Goal: Contribute content: Add original content to the website for others to see

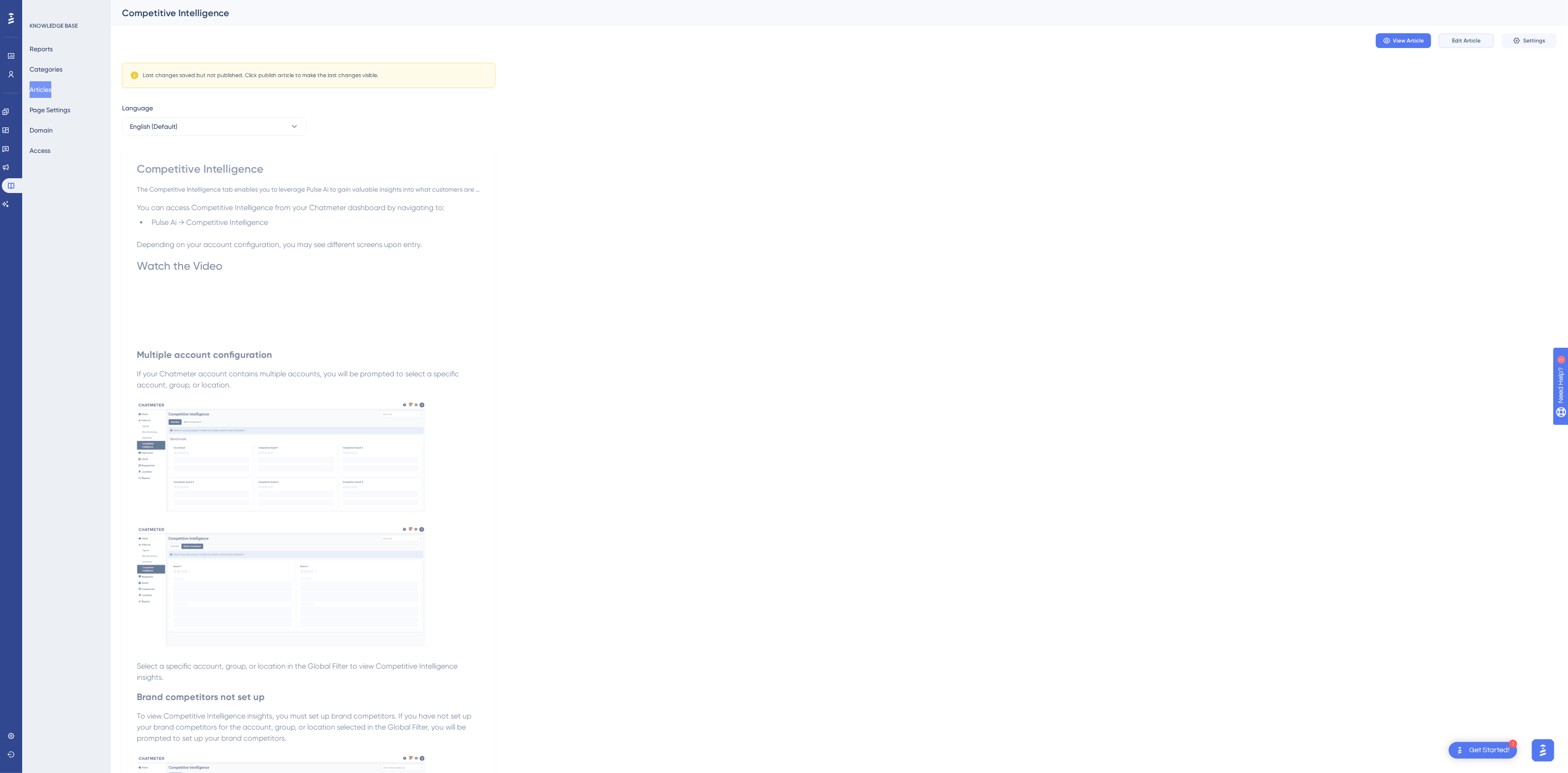
click at [1477, 46] on button "Edit Article" at bounding box center [1466, 40] width 56 height 15
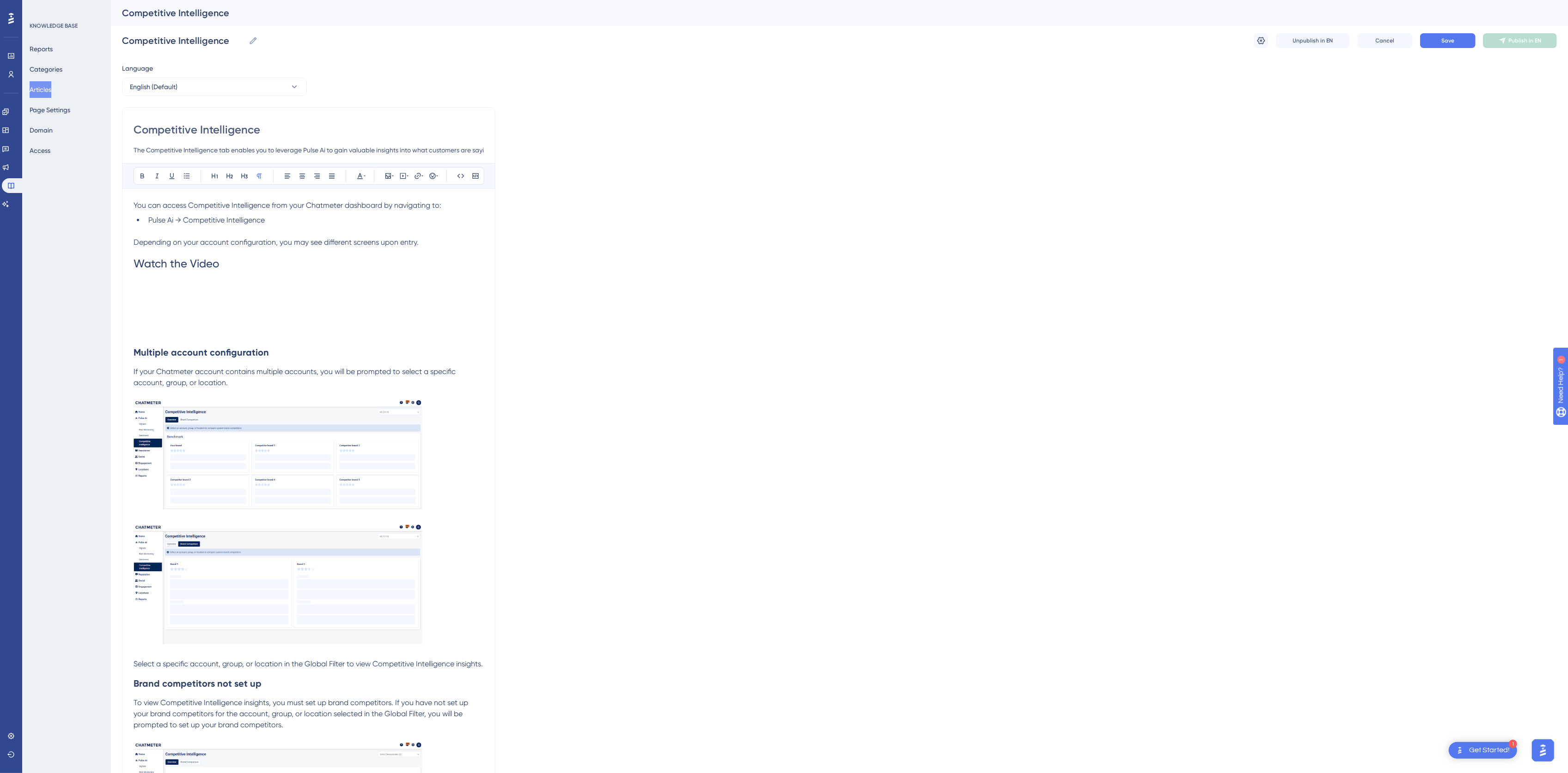
click at [266, 337] on p at bounding box center [308, 333] width 350 height 11
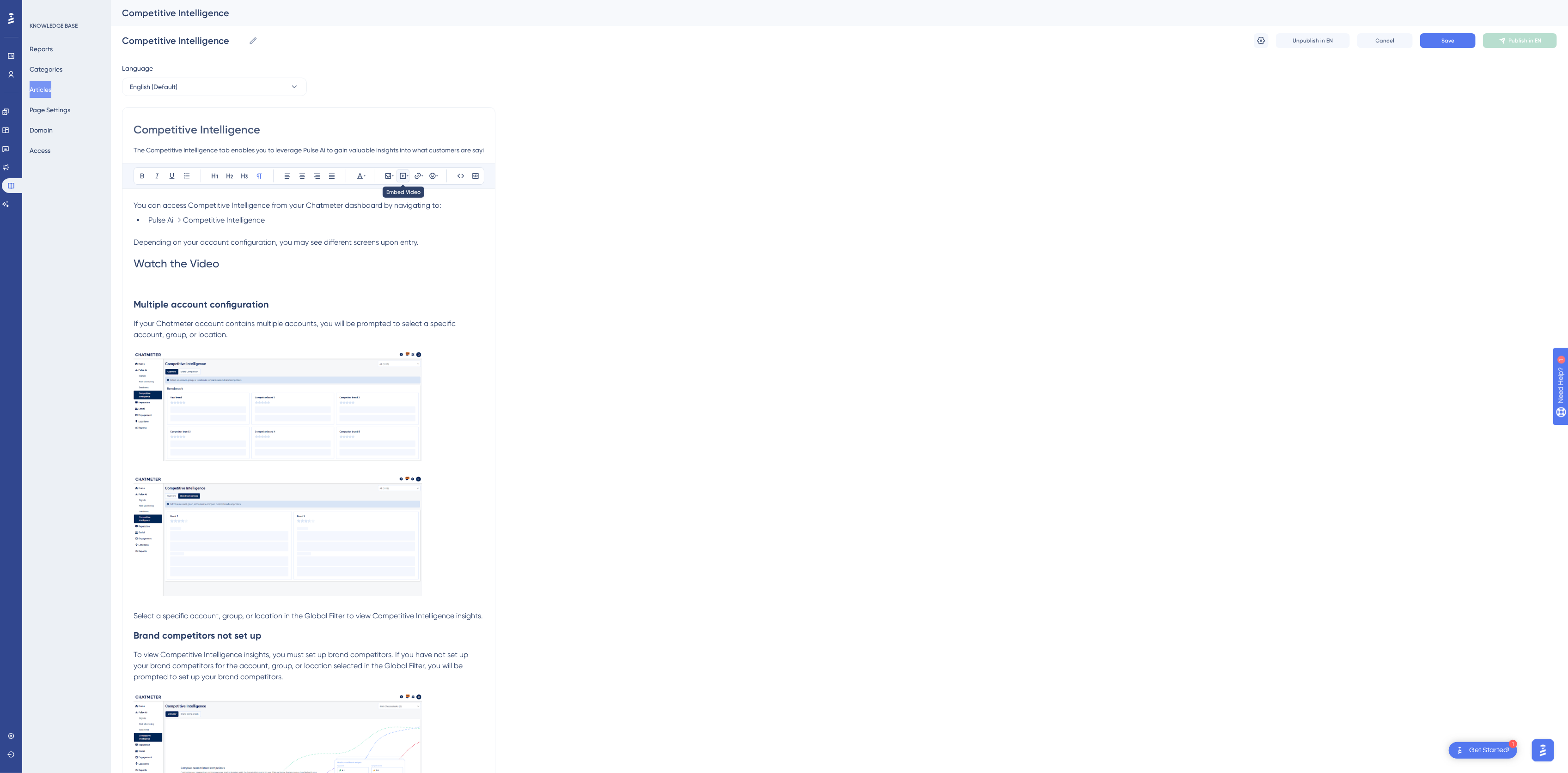
click at [400, 178] on icon at bounding box center [403, 176] width 6 height 6
click at [384, 220] on textarea at bounding box center [403, 233] width 140 height 42
click at [348, 243] on textarea at bounding box center [403, 233] width 140 height 42
paste textarea "<div style="position: relative; box-sizing: content-box; max-height: 80vh; max-…"
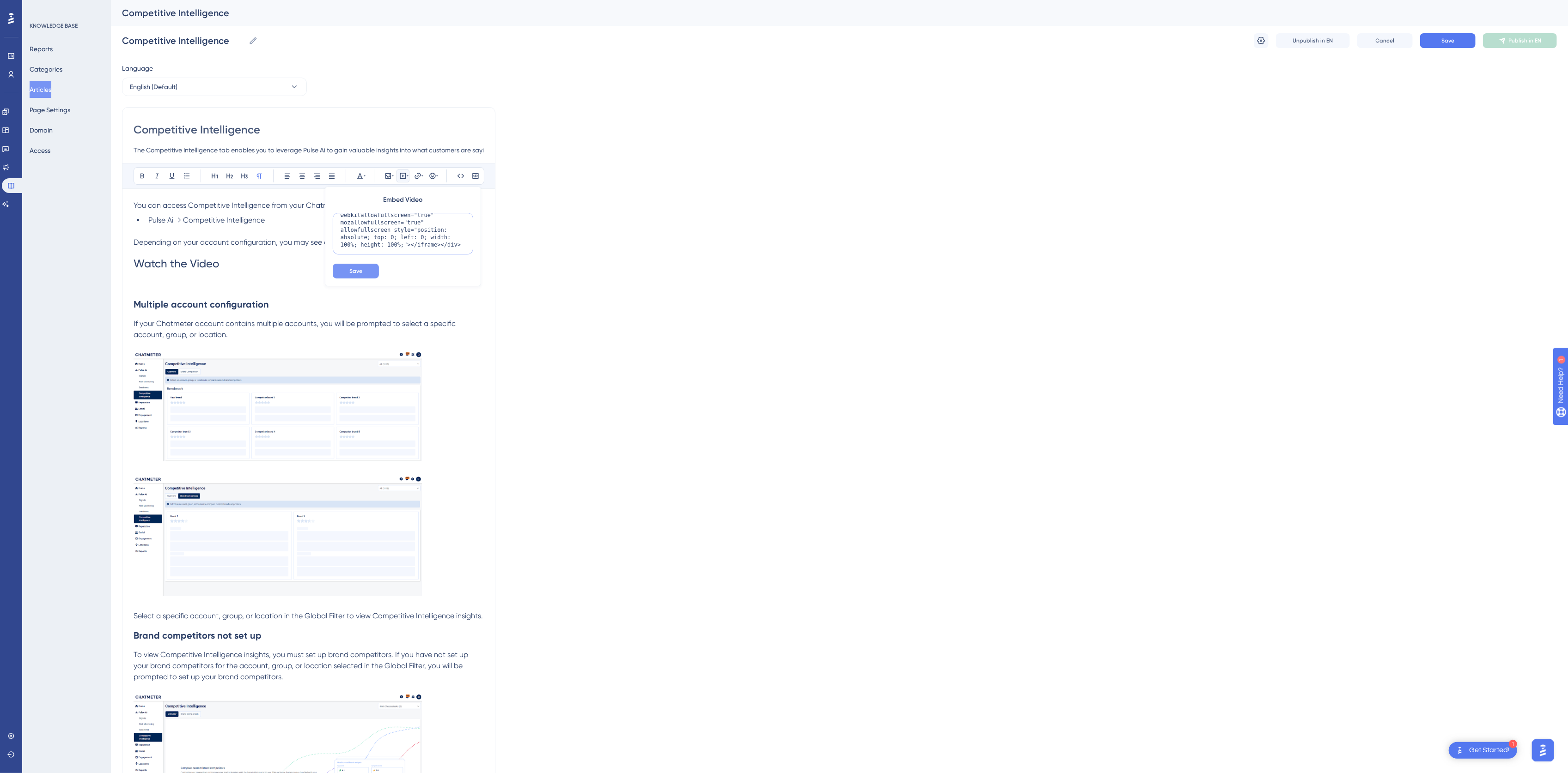
type textarea "<div style="position: relative; box-sizing: content-box; max-height: 80vh; max-…"
click at [359, 274] on span "Save" at bounding box center [356, 270] width 13 height 7
click at [404, 174] on icon at bounding box center [403, 176] width 6 height 6
click at [401, 177] on icon at bounding box center [402, 176] width 7 height 7
click at [394, 231] on textarea at bounding box center [403, 233] width 140 height 42
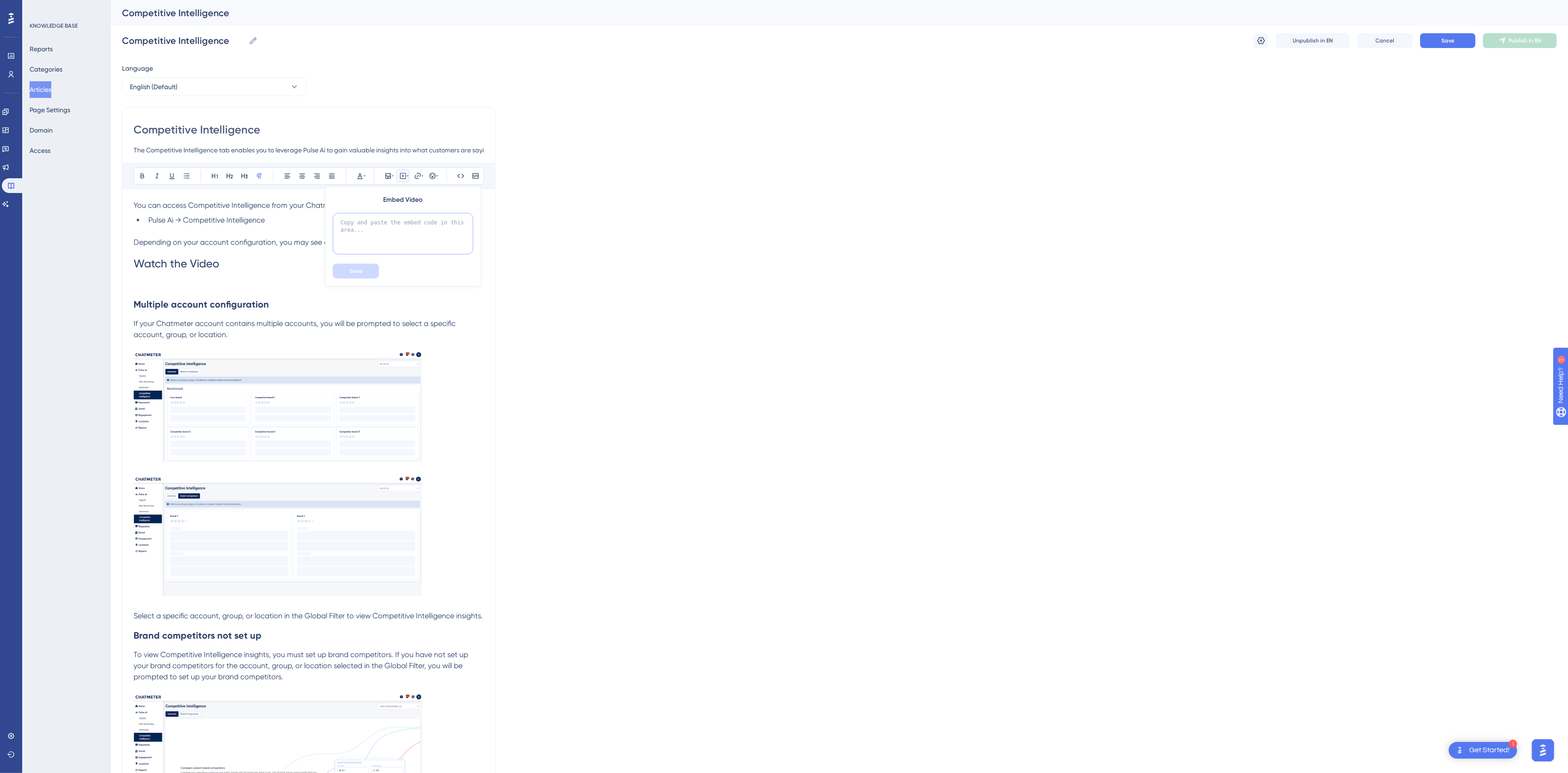
paste textarea "<div style="position: relative; width: 100%; padding-bottom: 56.25%; height: 0;…"
type textarea "<div style="position: relative; width: 100%; padding-bottom: 56.25%; height: 0;…"
click at [365, 272] on button "Save" at bounding box center [356, 271] width 46 height 15
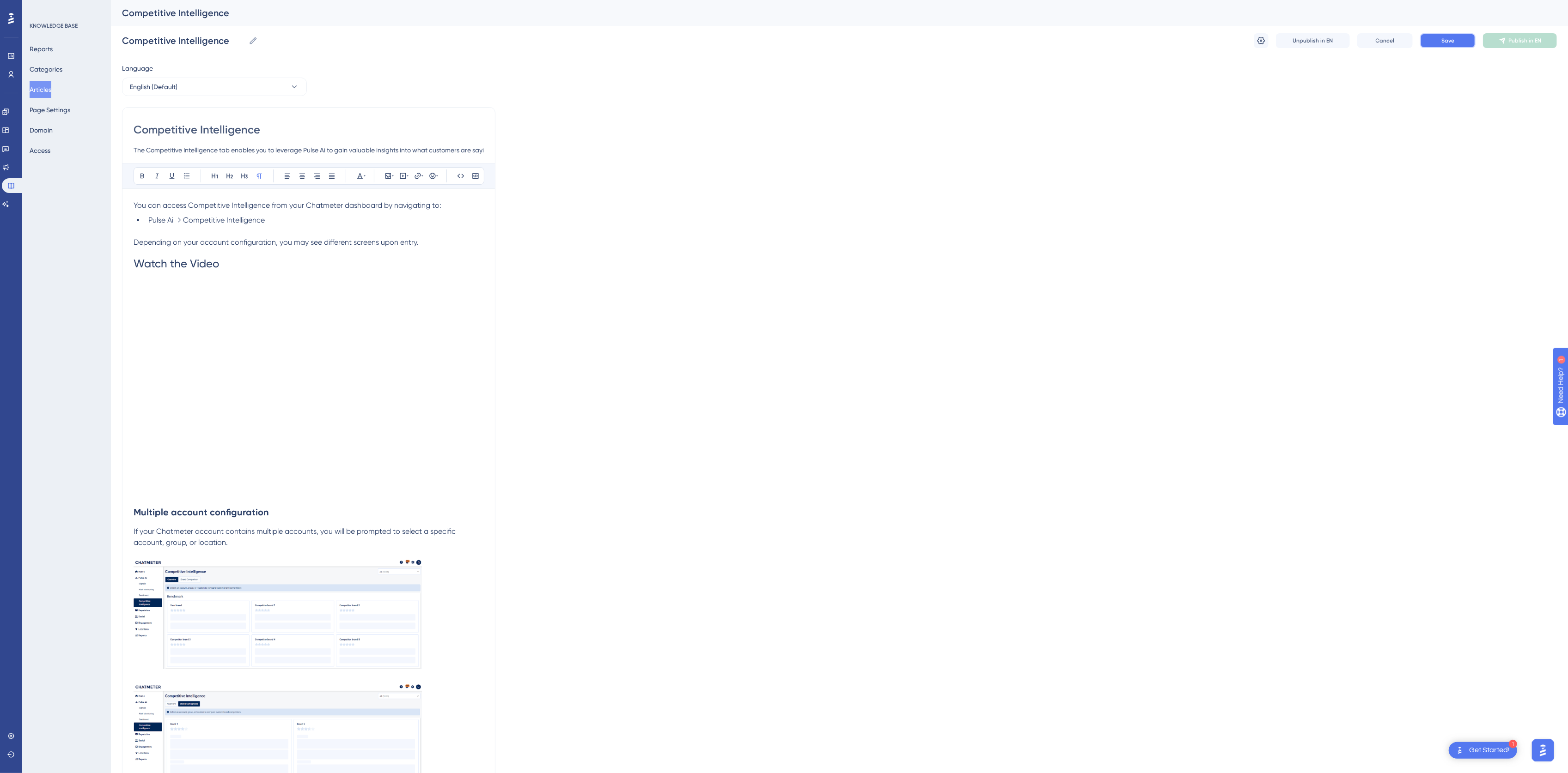
click at [1450, 34] on button "Save" at bounding box center [1448, 40] width 56 height 15
click at [1507, 36] on button "Publish in EN" at bounding box center [1520, 40] width 74 height 15
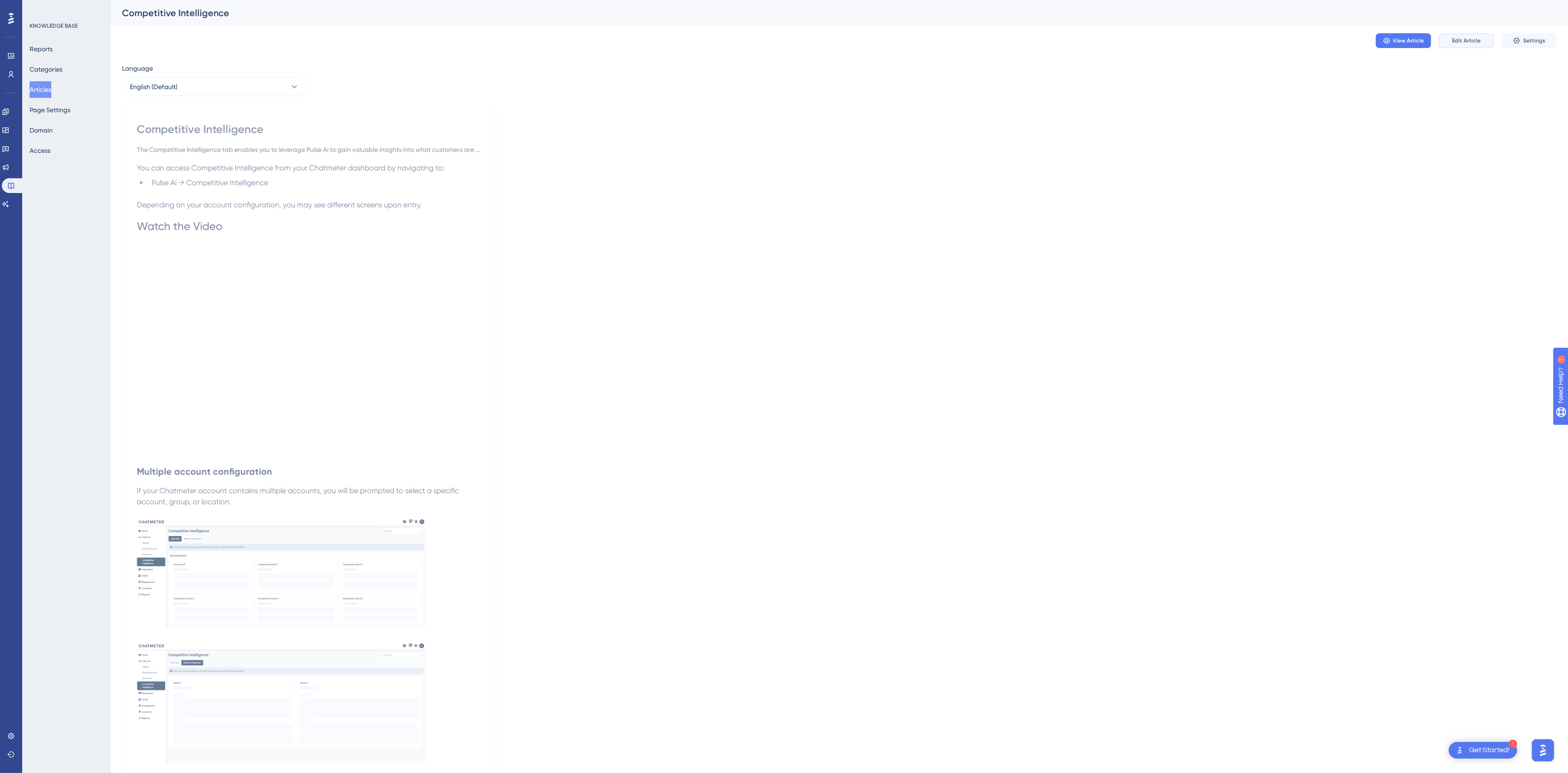
click at [1483, 38] on button "Edit Article" at bounding box center [1466, 40] width 56 height 15
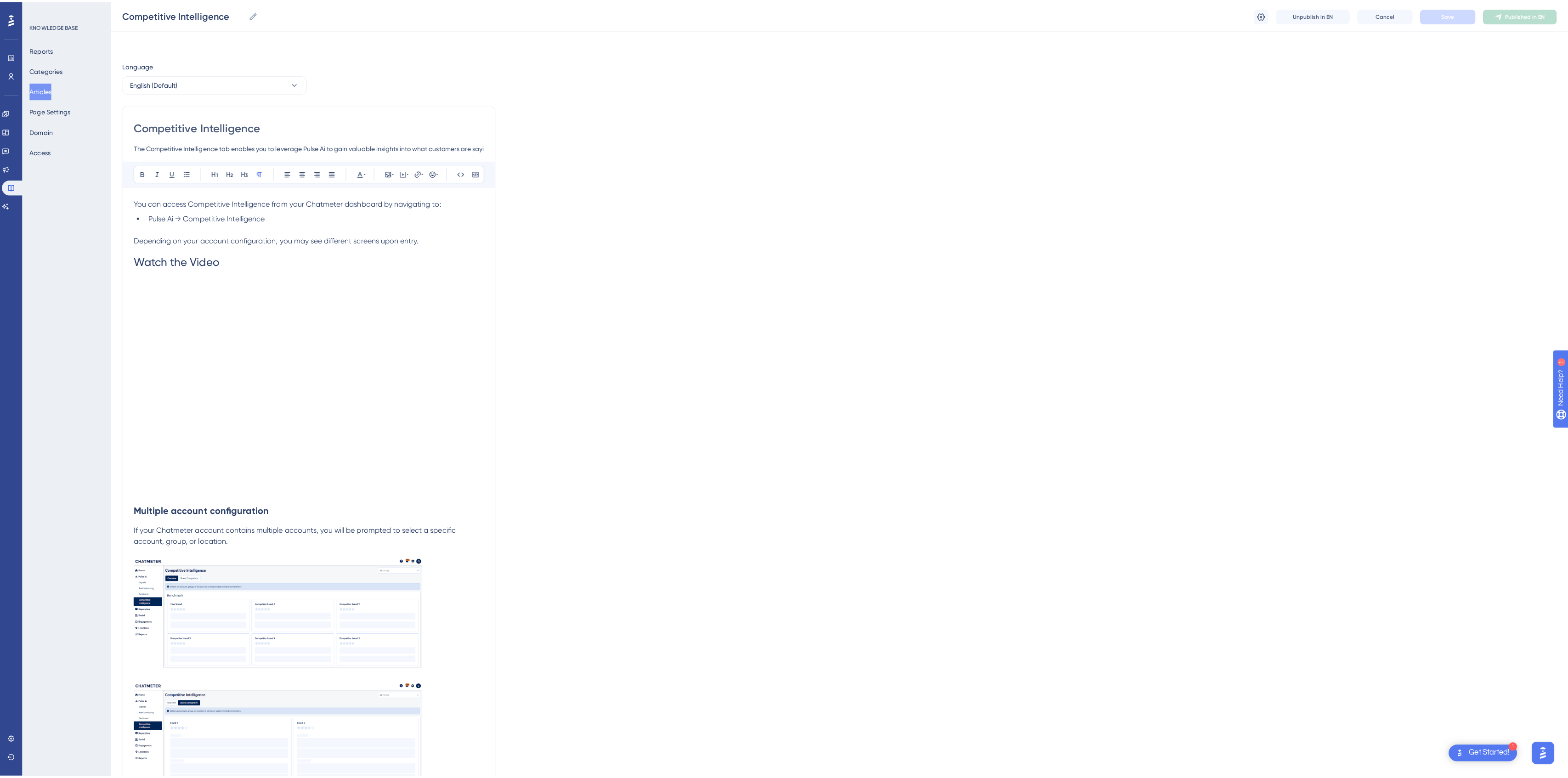
scroll to position [2155, 0]
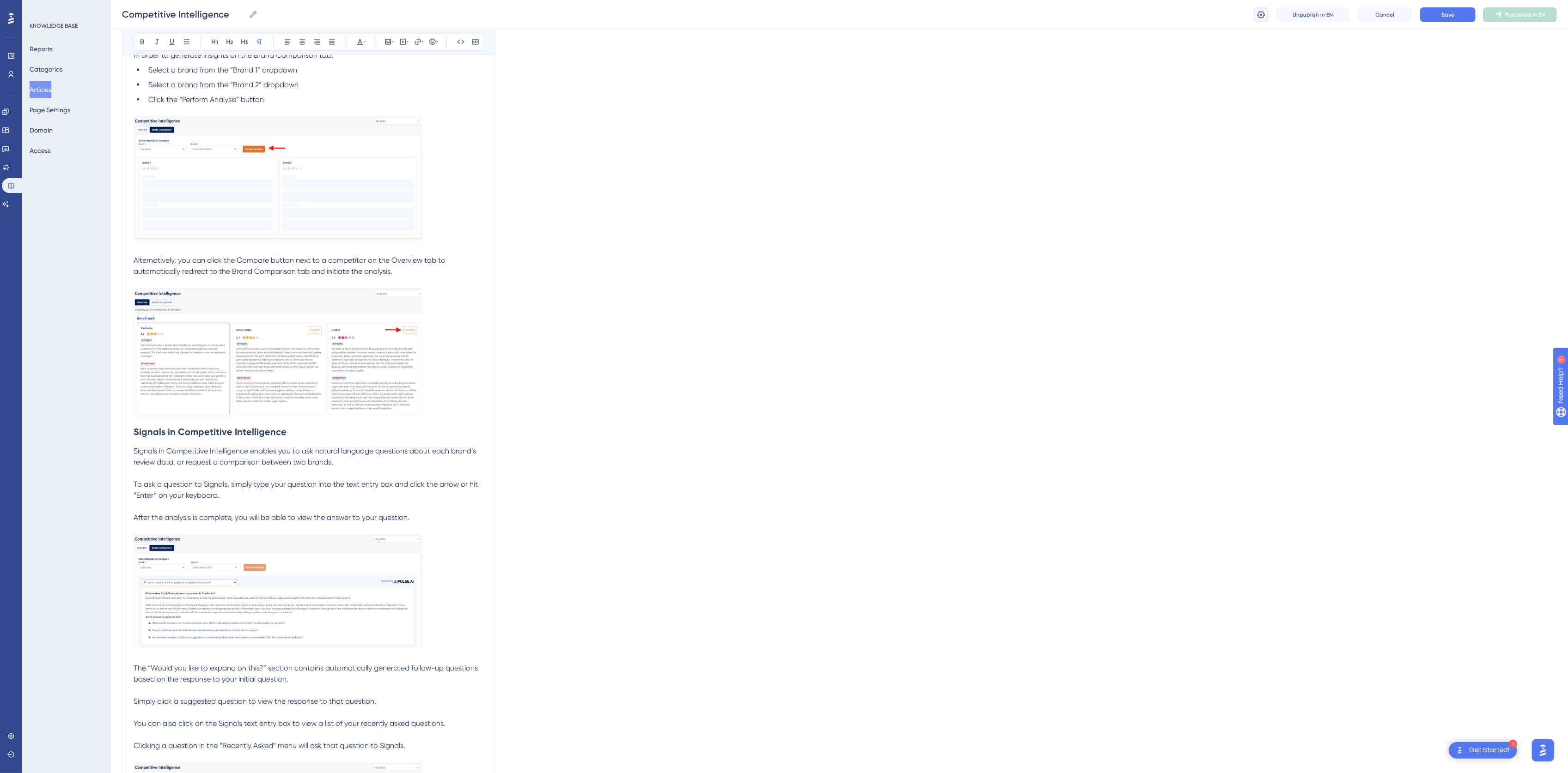
click at [1264, 15] on icon at bounding box center [1262, 14] width 8 height 7
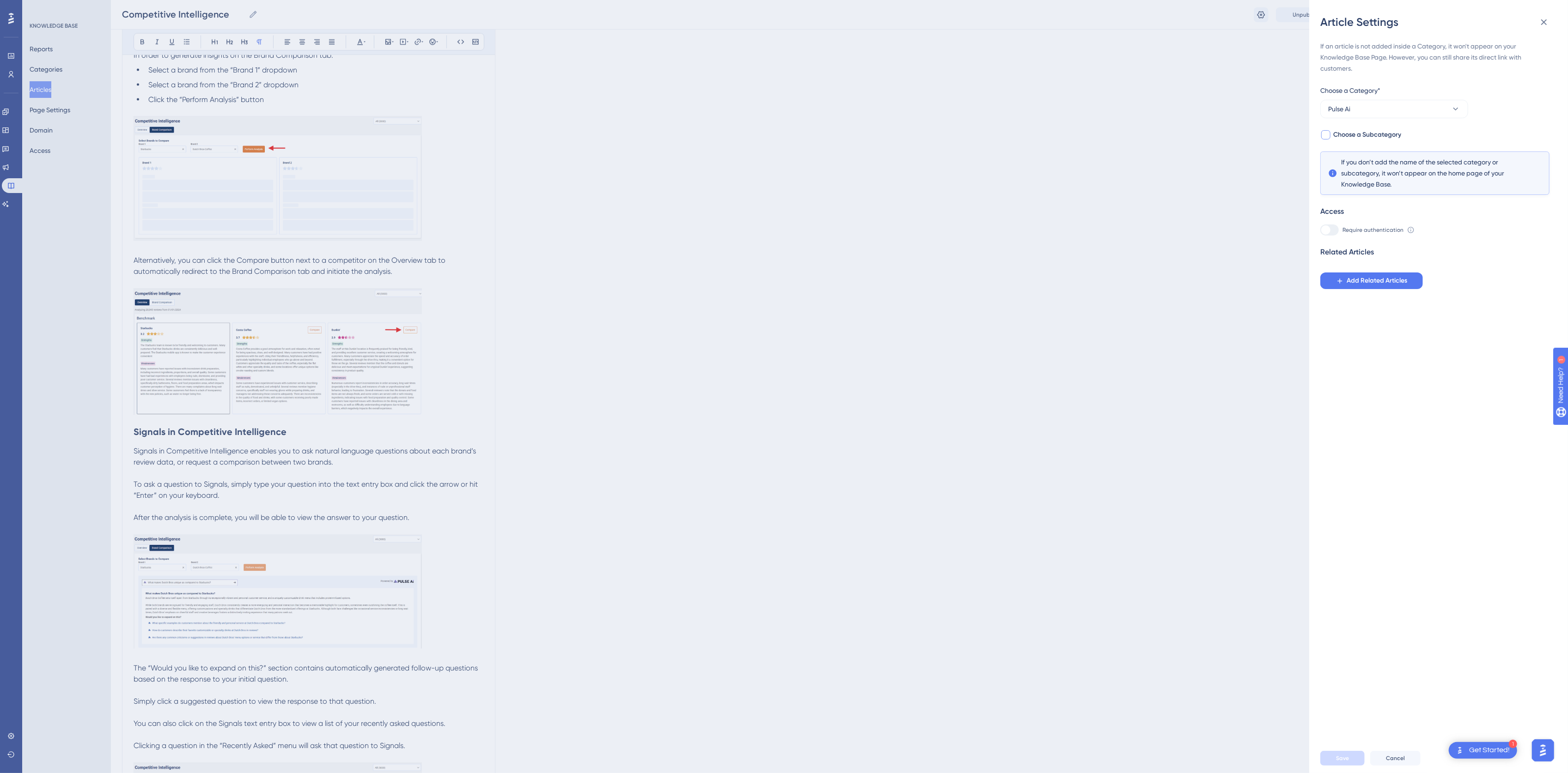
click at [1393, 135] on span "Choose a Subcategory" at bounding box center [1367, 135] width 68 height 11
checkbox input "true"
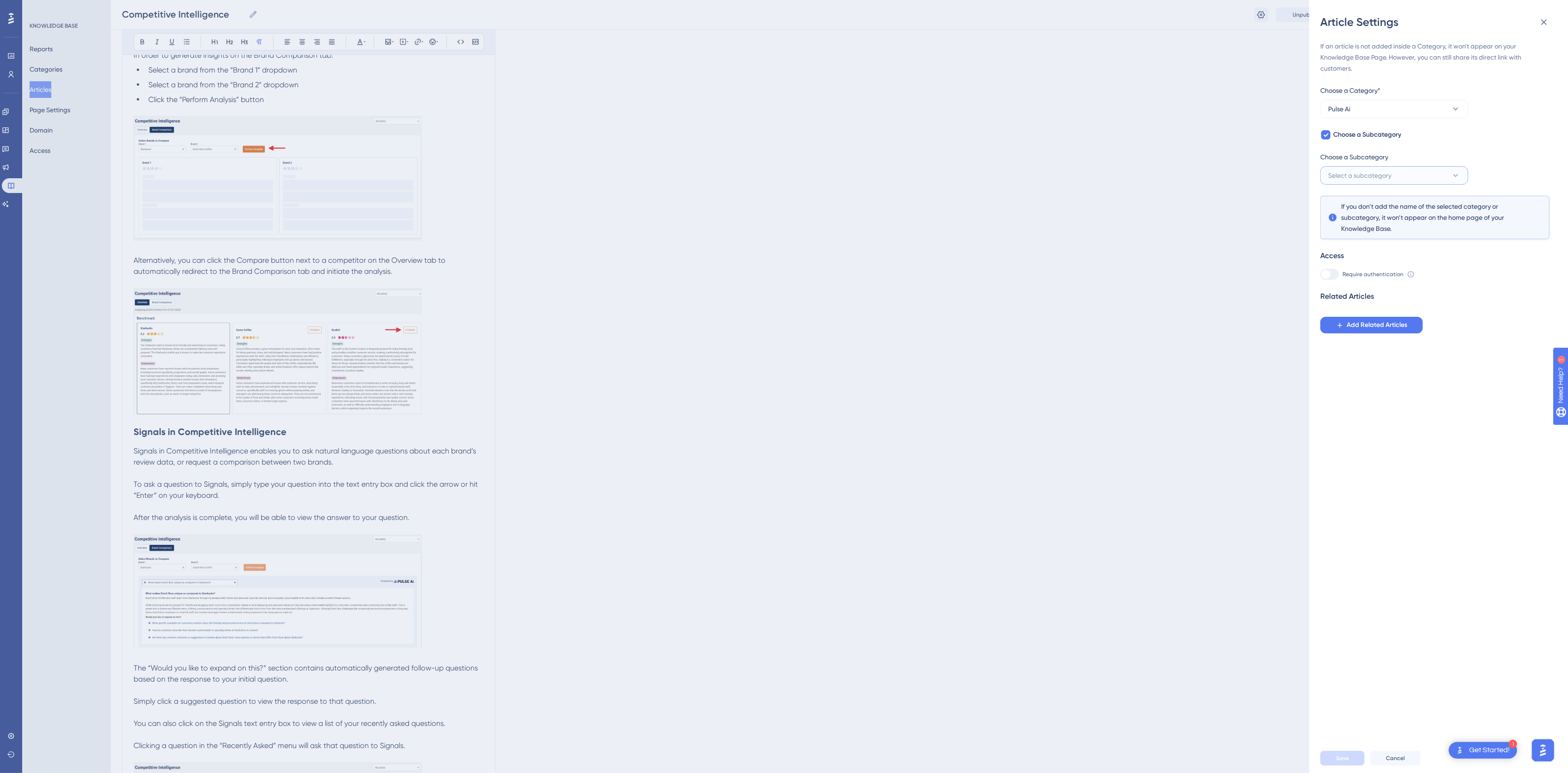
click at [1391, 173] on span "Select a subcategory" at bounding box center [1360, 175] width 64 height 11
click at [1542, 19] on icon at bounding box center [1544, 22] width 11 height 11
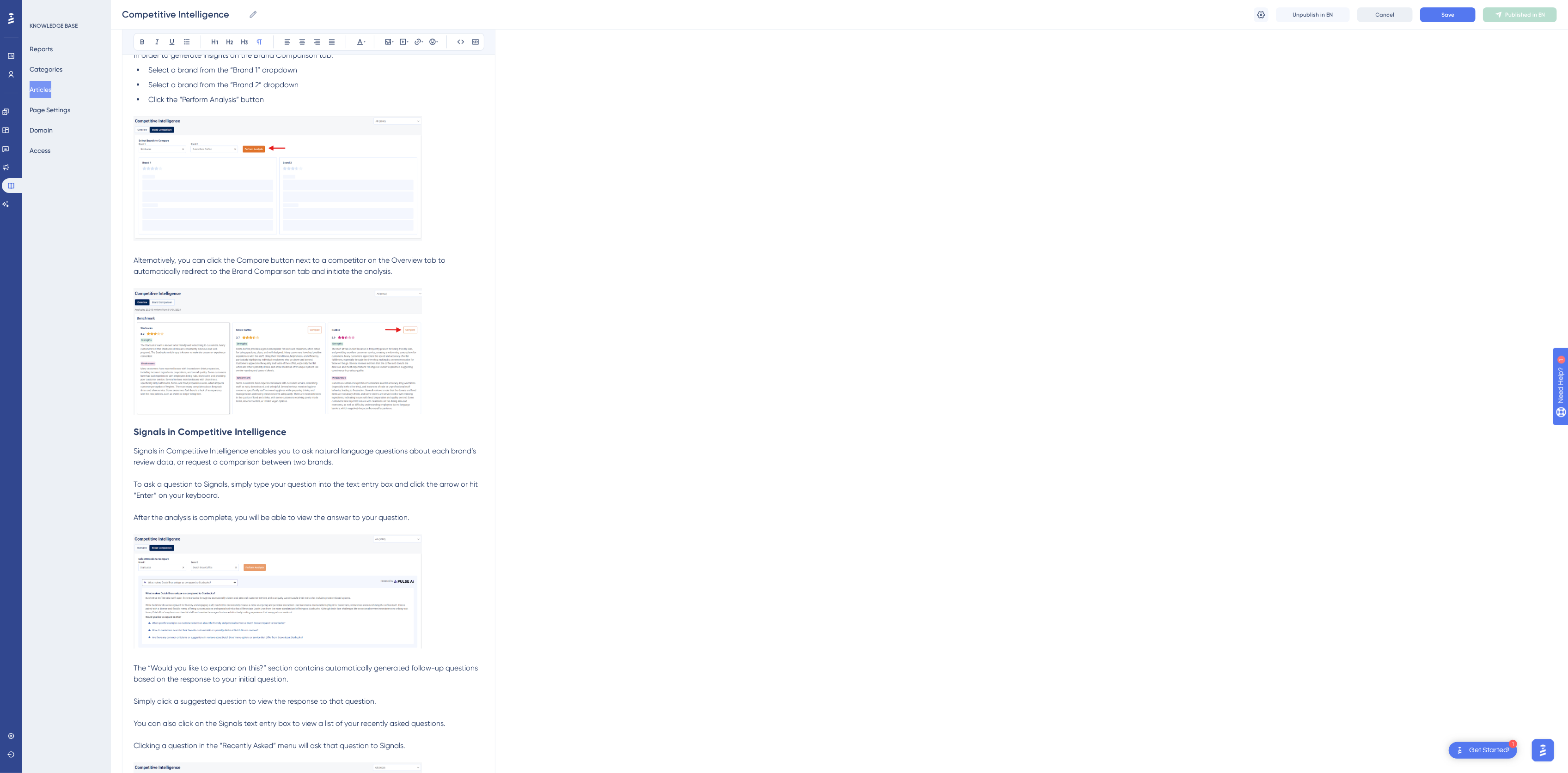
drag, startPoint x: 1388, startPoint y: 24, endPoint x: 1389, endPoint y: 19, distance: 5.1
click at [1388, 23] on div "Competitive Intelligence Competitive Intelligence Unpublish in EN Cancel Save P…" at bounding box center [840, 15] width 1457 height 30
click at [1389, 17] on span "Cancel" at bounding box center [1385, 15] width 19 height 7
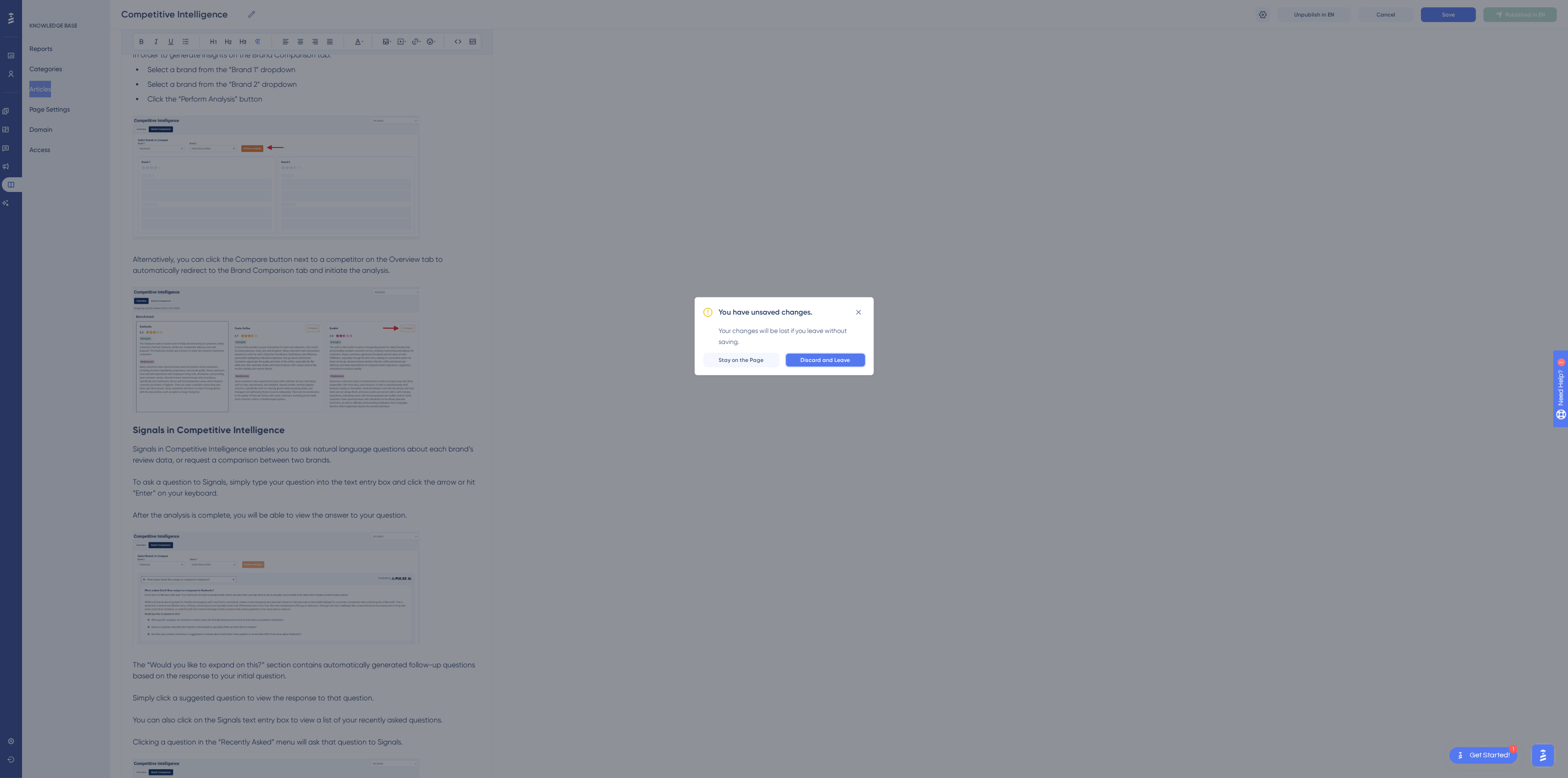
click at [833, 363] on span "Discard and Leave" at bounding box center [825, 360] width 49 height 7
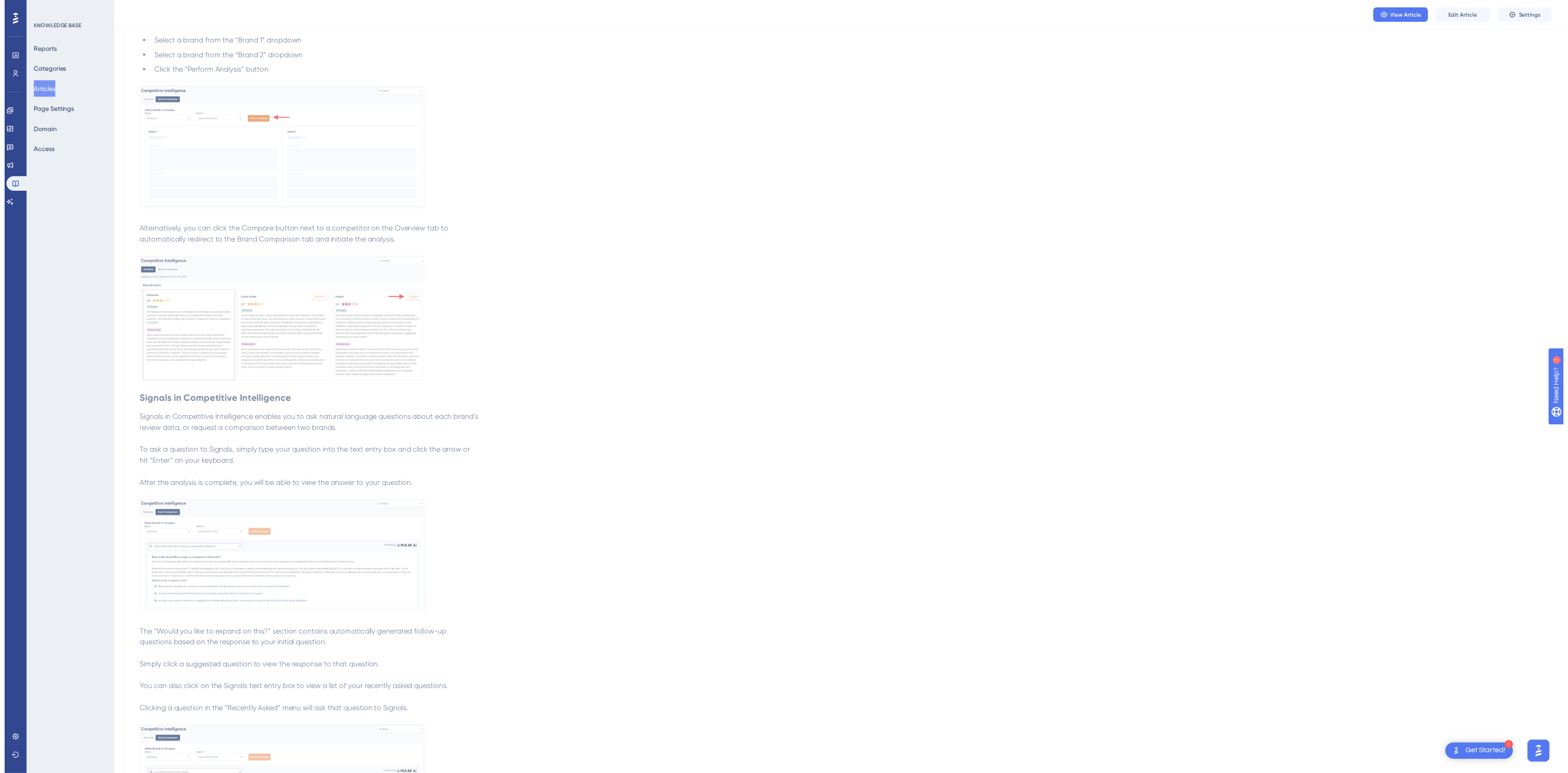
scroll to position [0, 0]
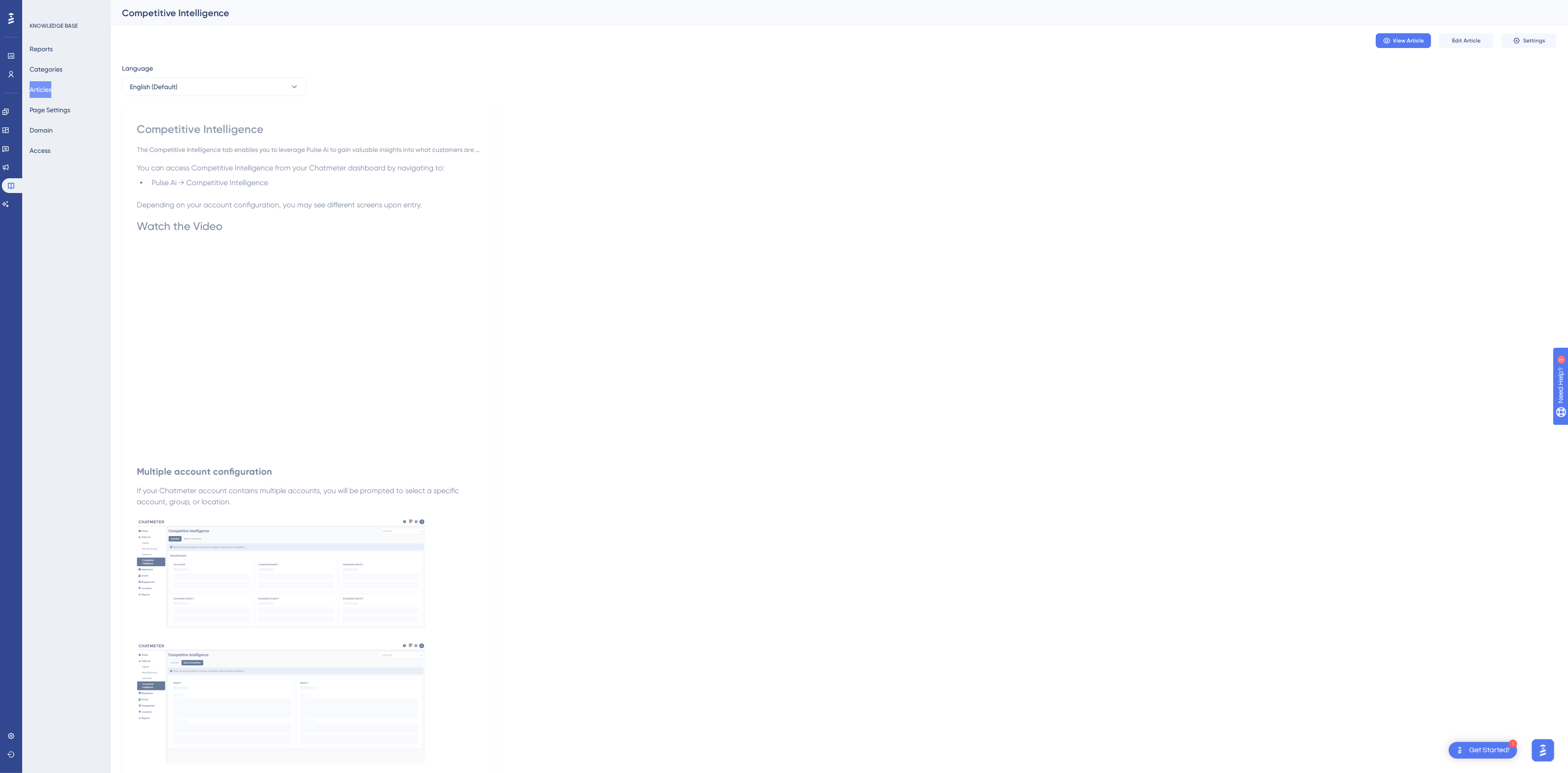
click at [44, 90] on button "Articles" at bounding box center [40, 89] width 22 height 17
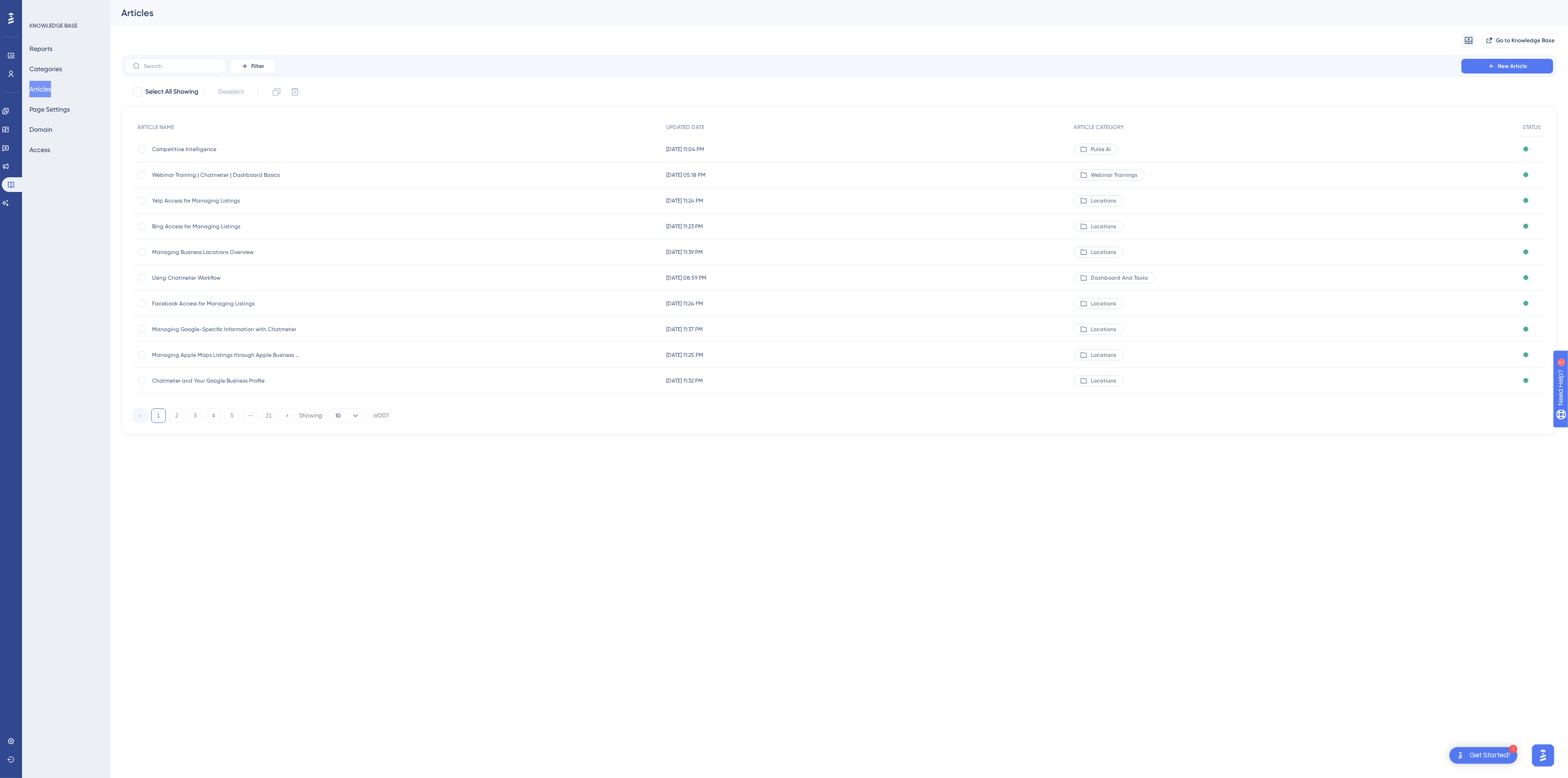
click at [208, 278] on span "Using Chatmeter Workflow" at bounding box center [226, 278] width 147 height 7
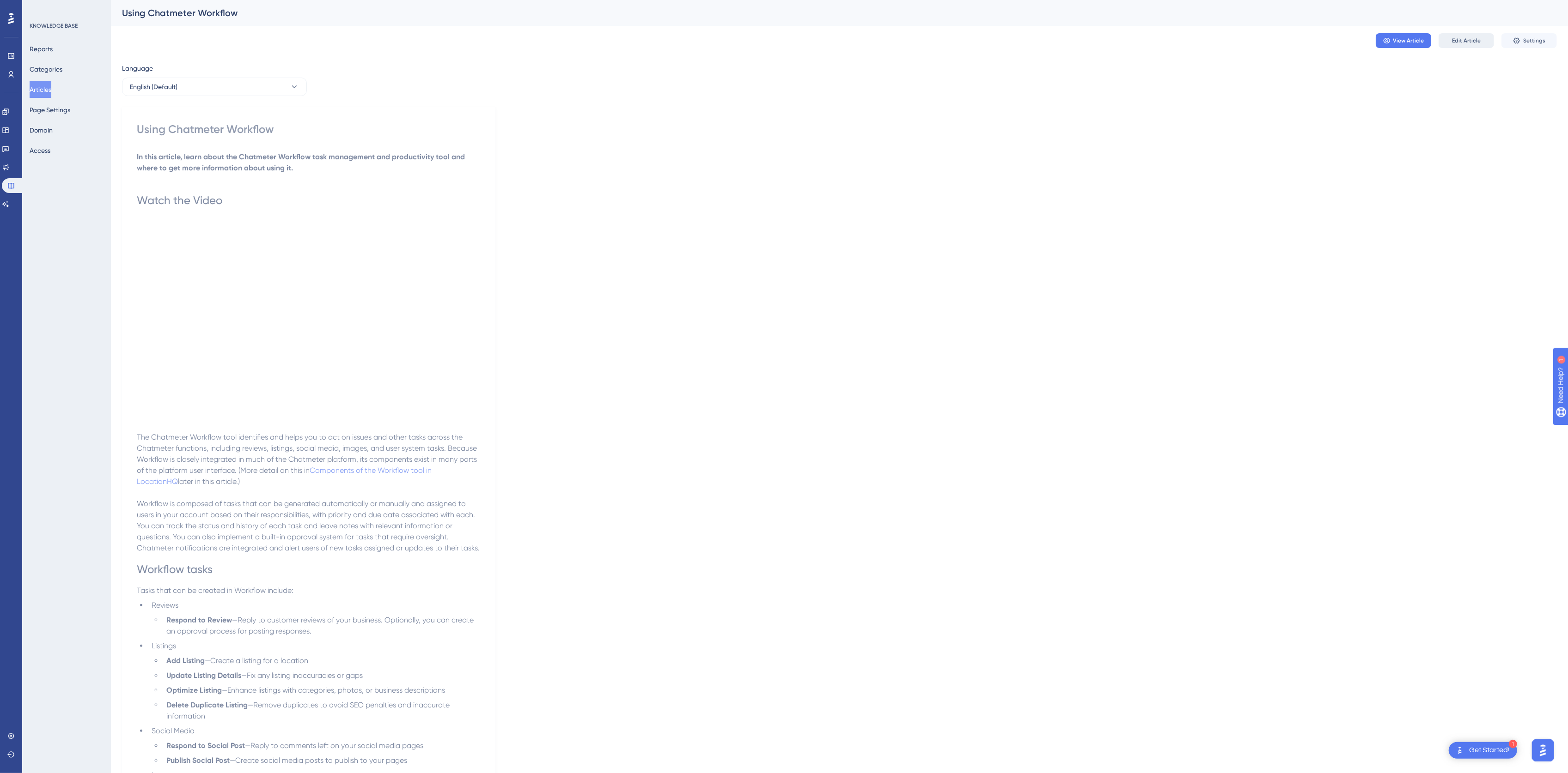
click at [1471, 36] on button "Edit Article" at bounding box center [1466, 40] width 56 height 15
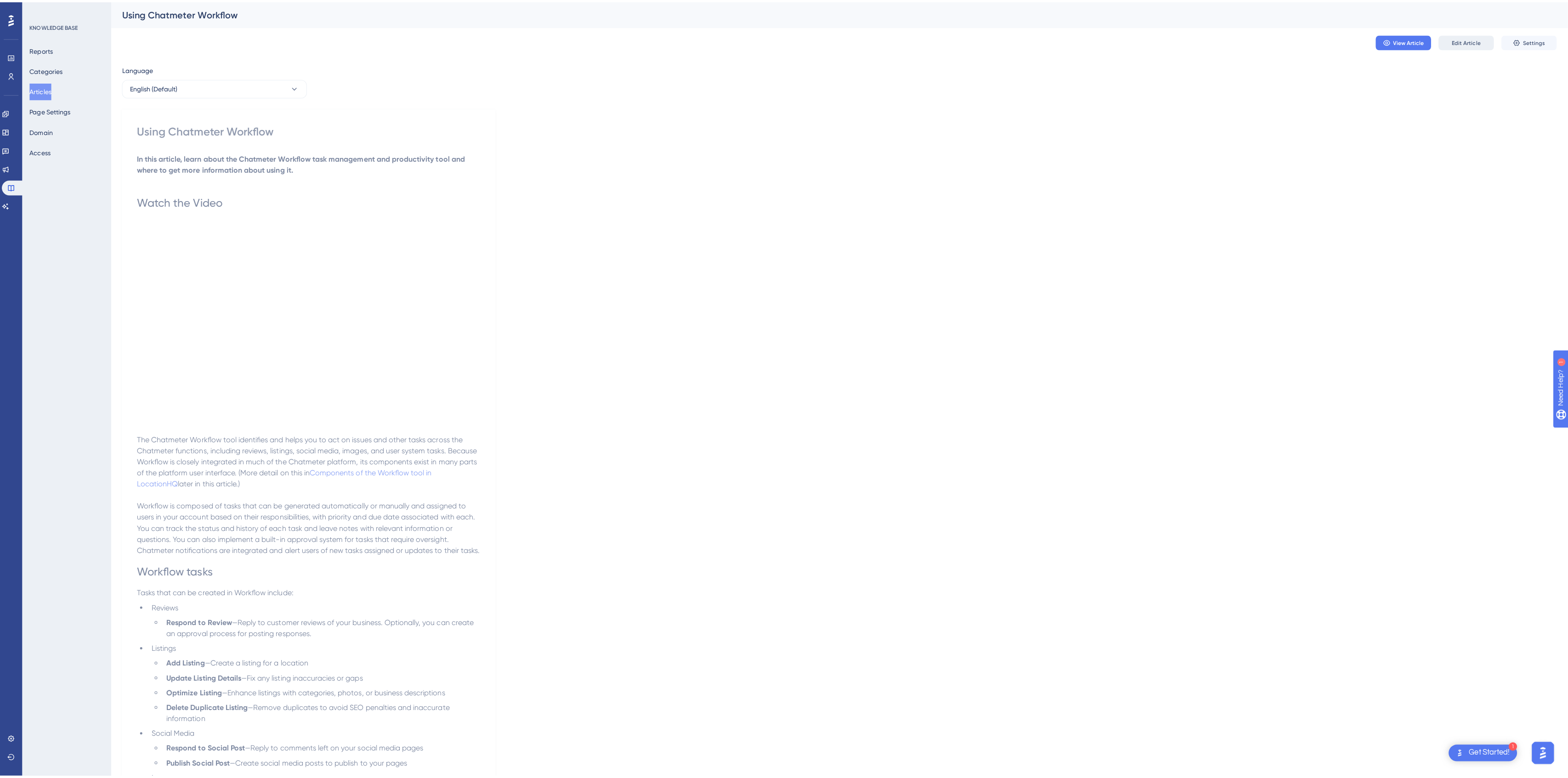
scroll to position [589, 0]
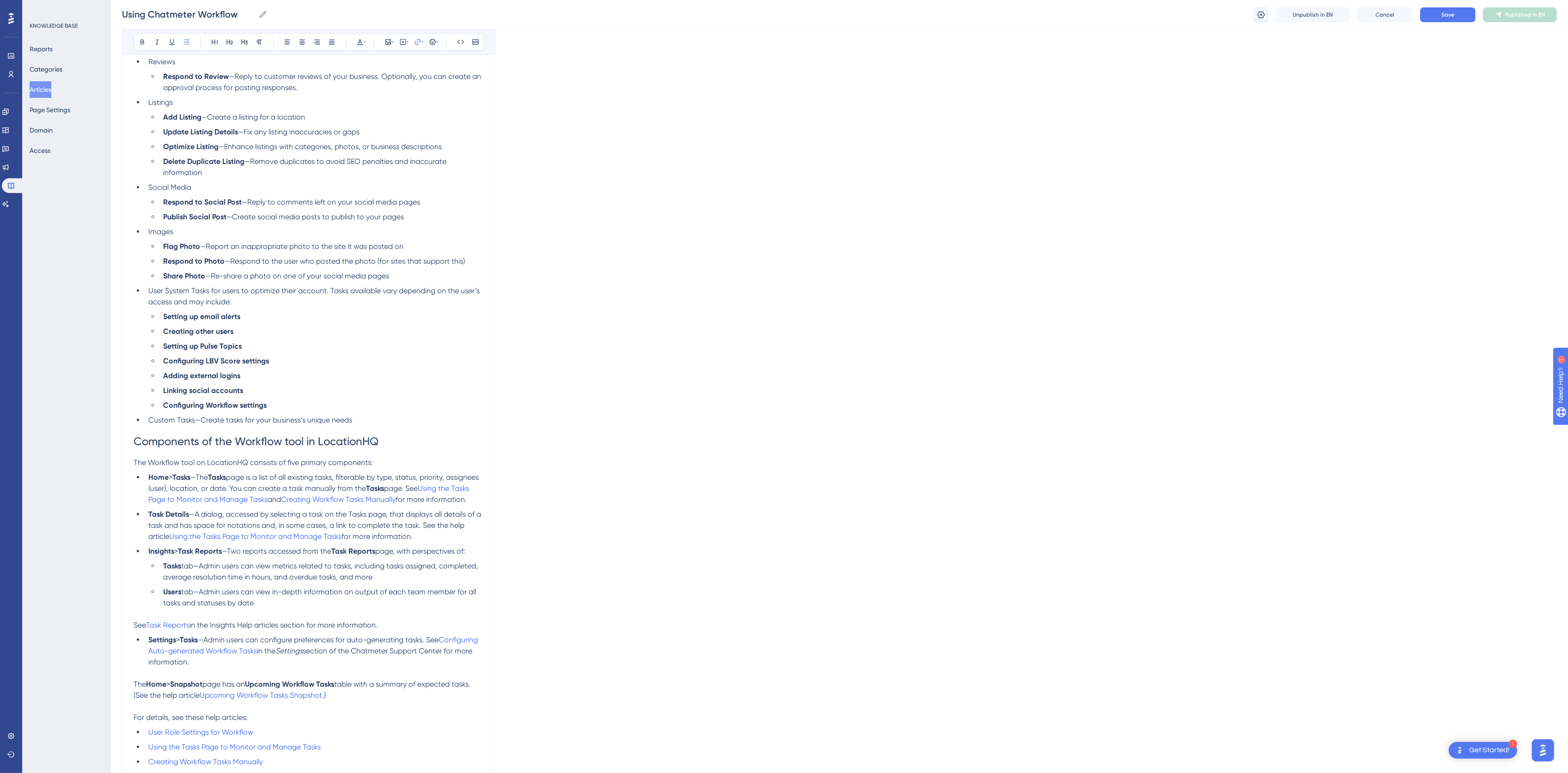
click at [1262, 12] on icon at bounding box center [1261, 15] width 9 height 9
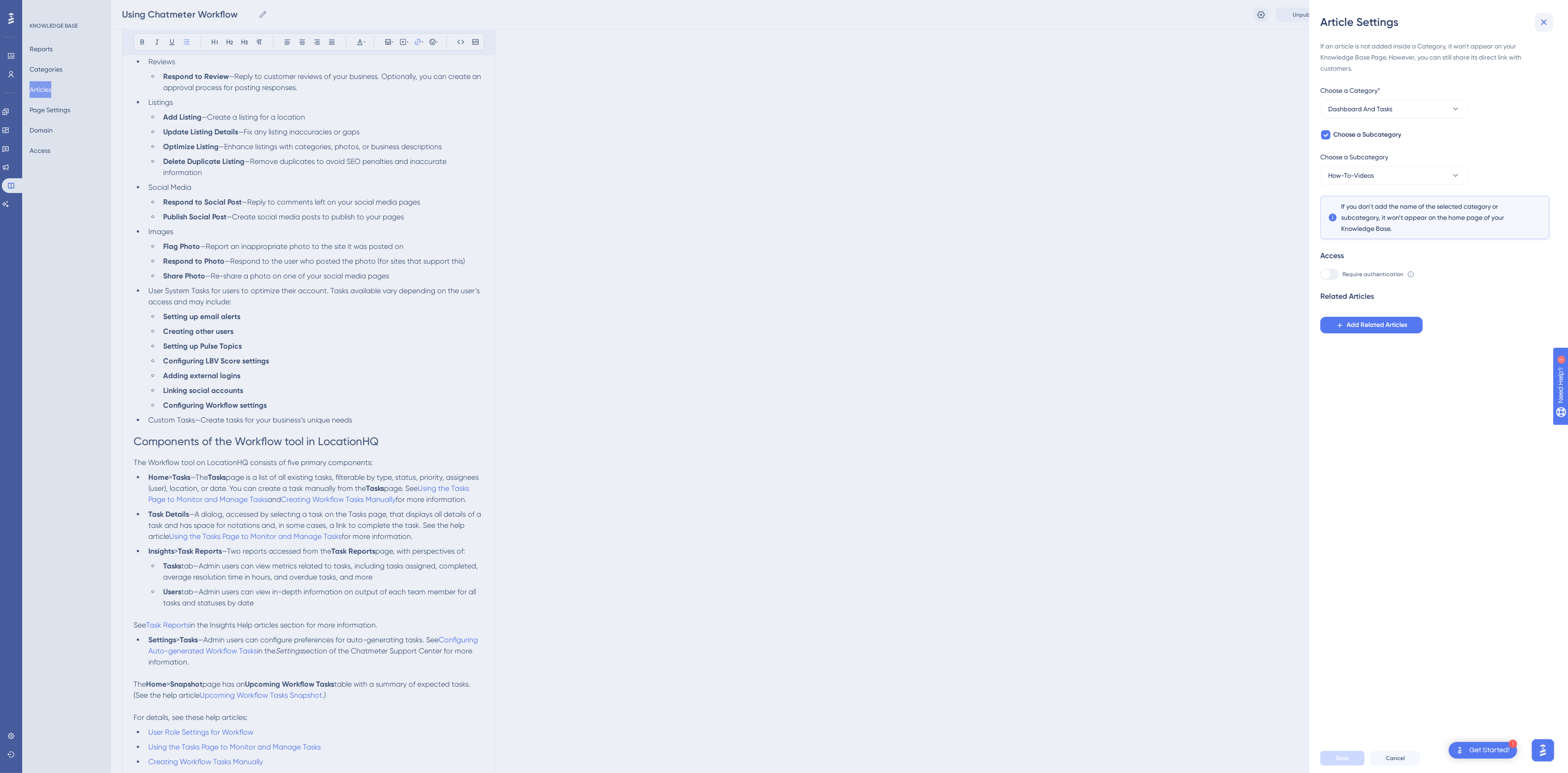
click at [1544, 19] on icon at bounding box center [1544, 22] width 11 height 11
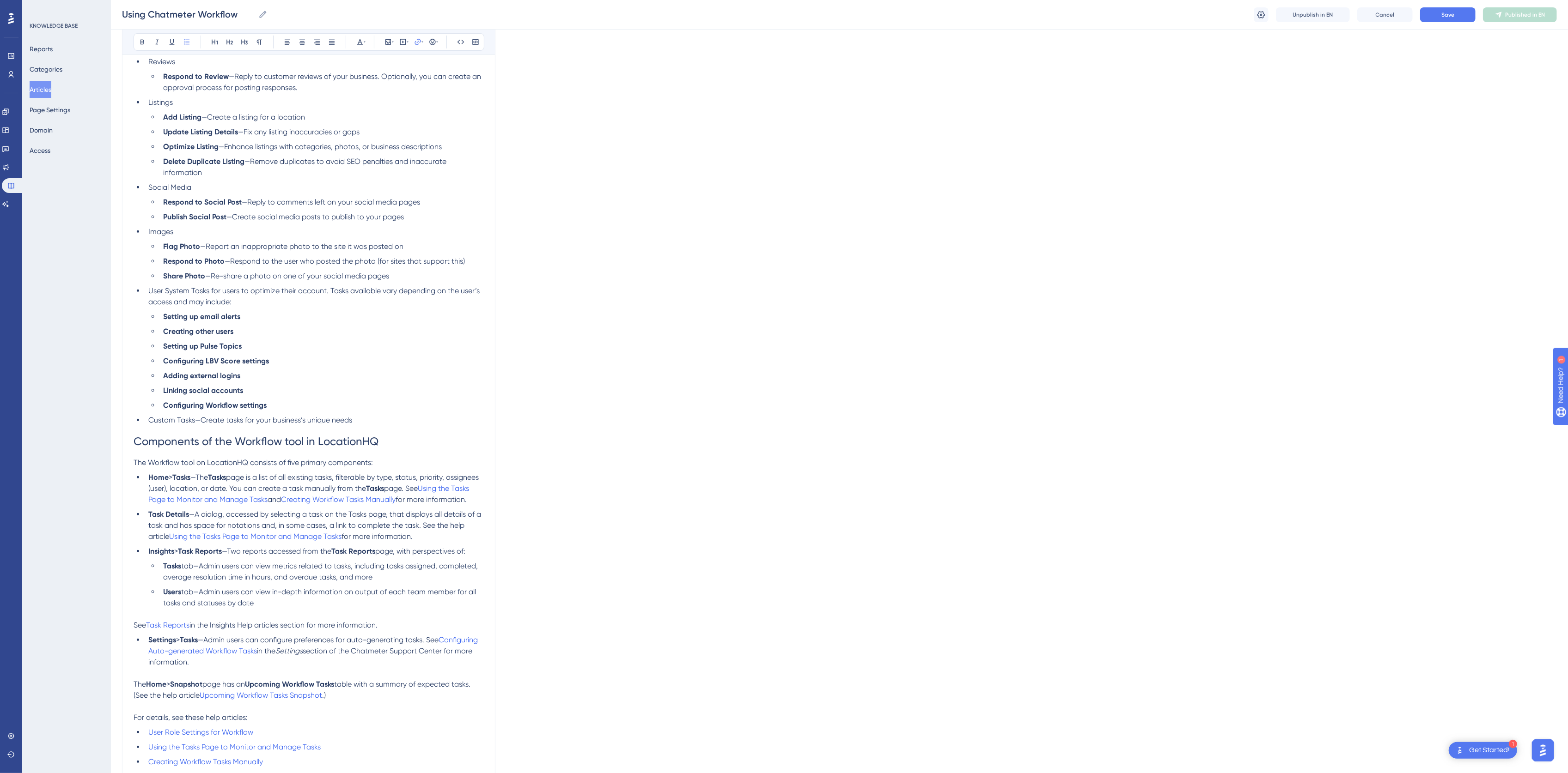
click at [52, 91] on button "Articles" at bounding box center [40, 89] width 22 height 17
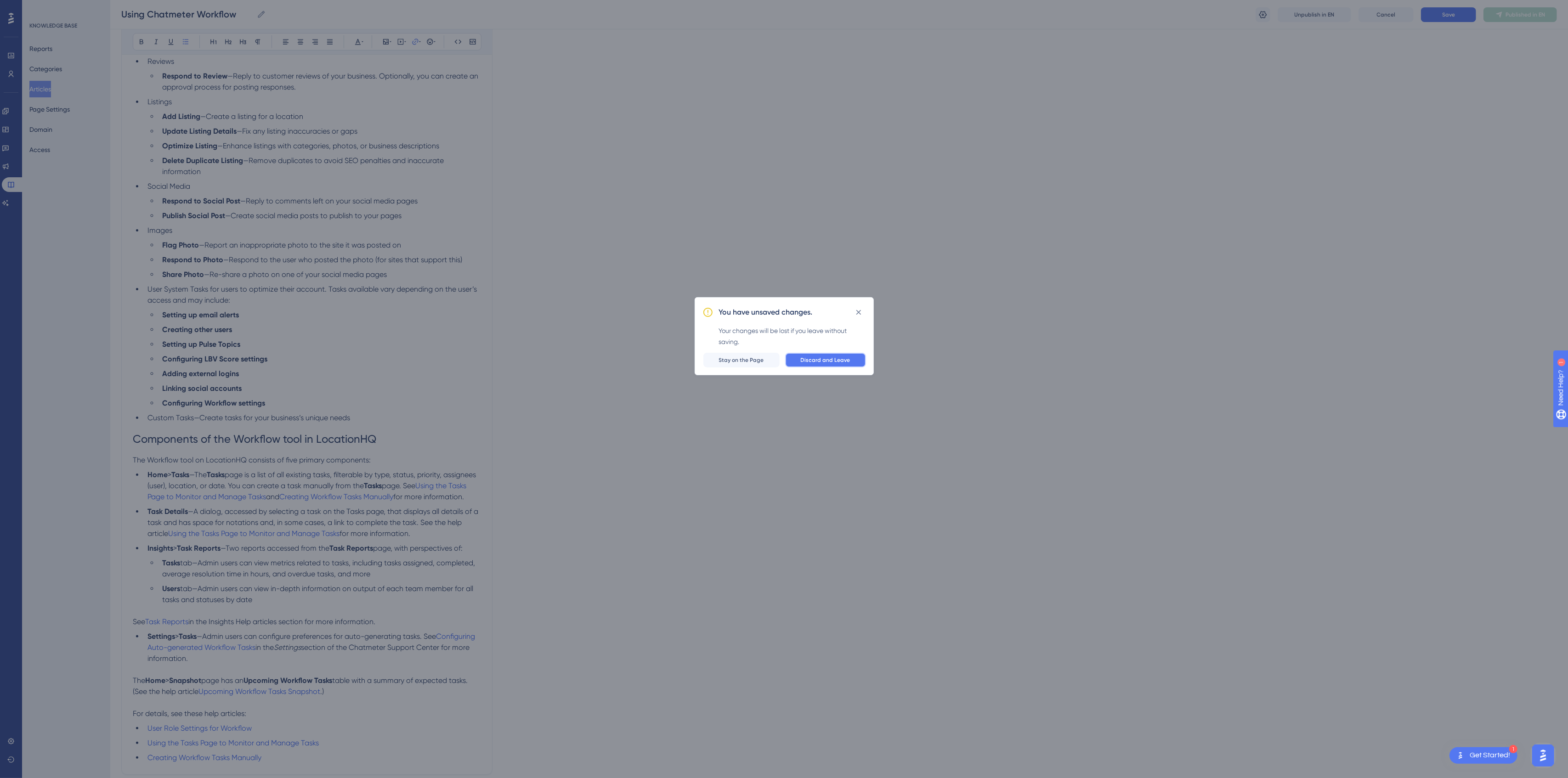
click at [846, 363] on span "Discard and Leave" at bounding box center [825, 360] width 49 height 7
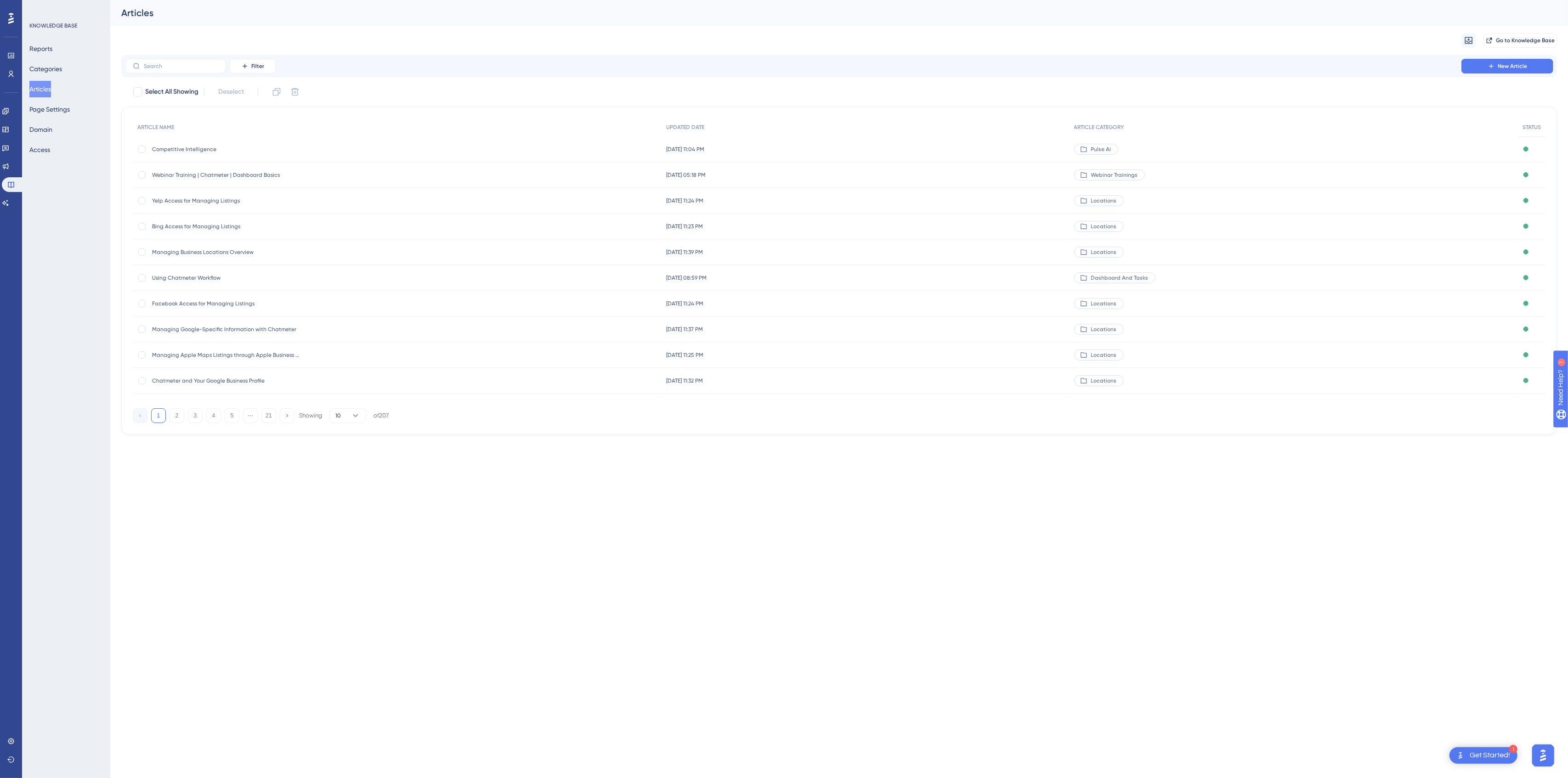
click at [201, 149] on span "Competitive Intelligence" at bounding box center [226, 149] width 147 height 7
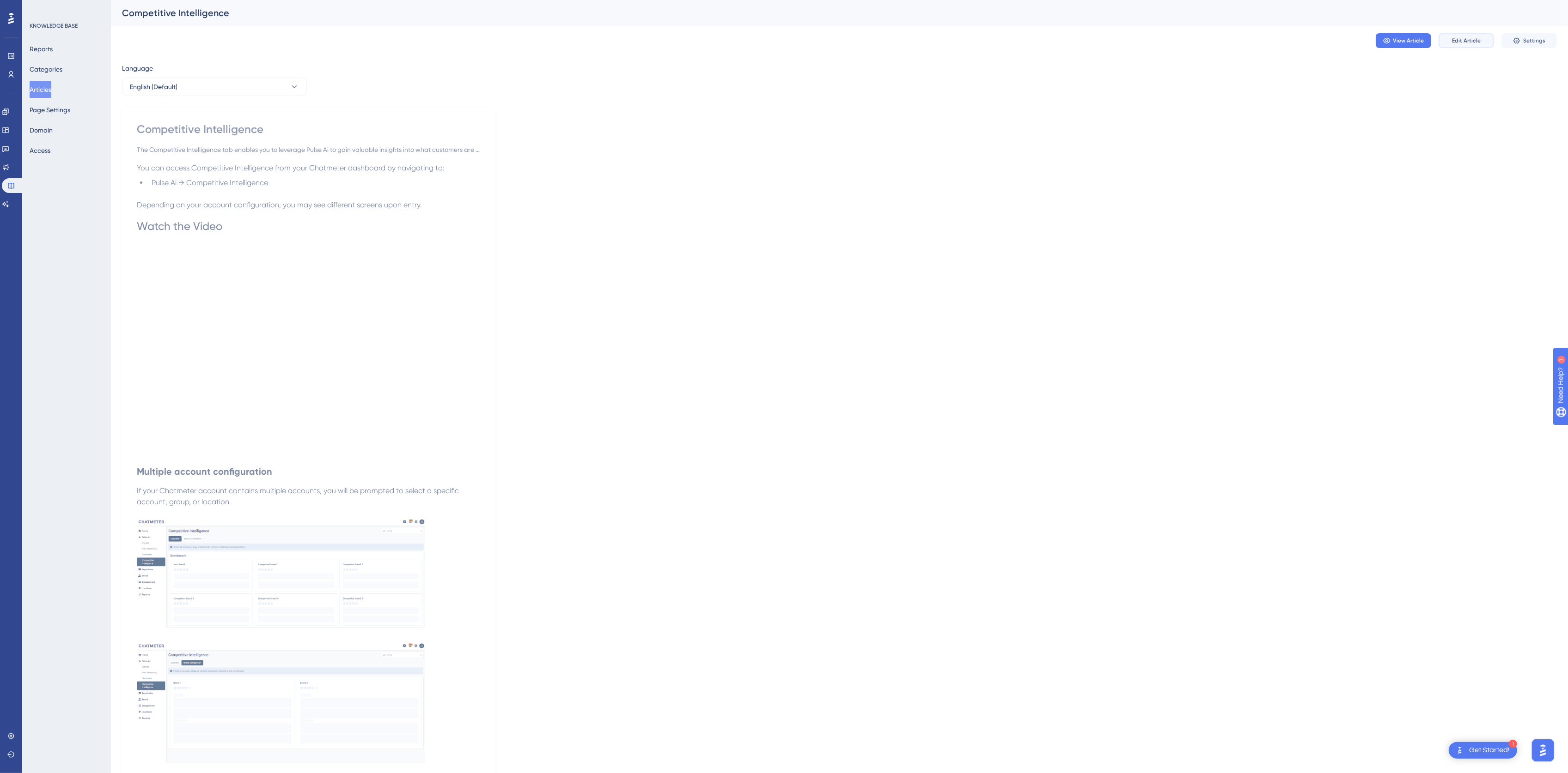
click at [1483, 45] on button "Edit Article" at bounding box center [1466, 40] width 56 height 15
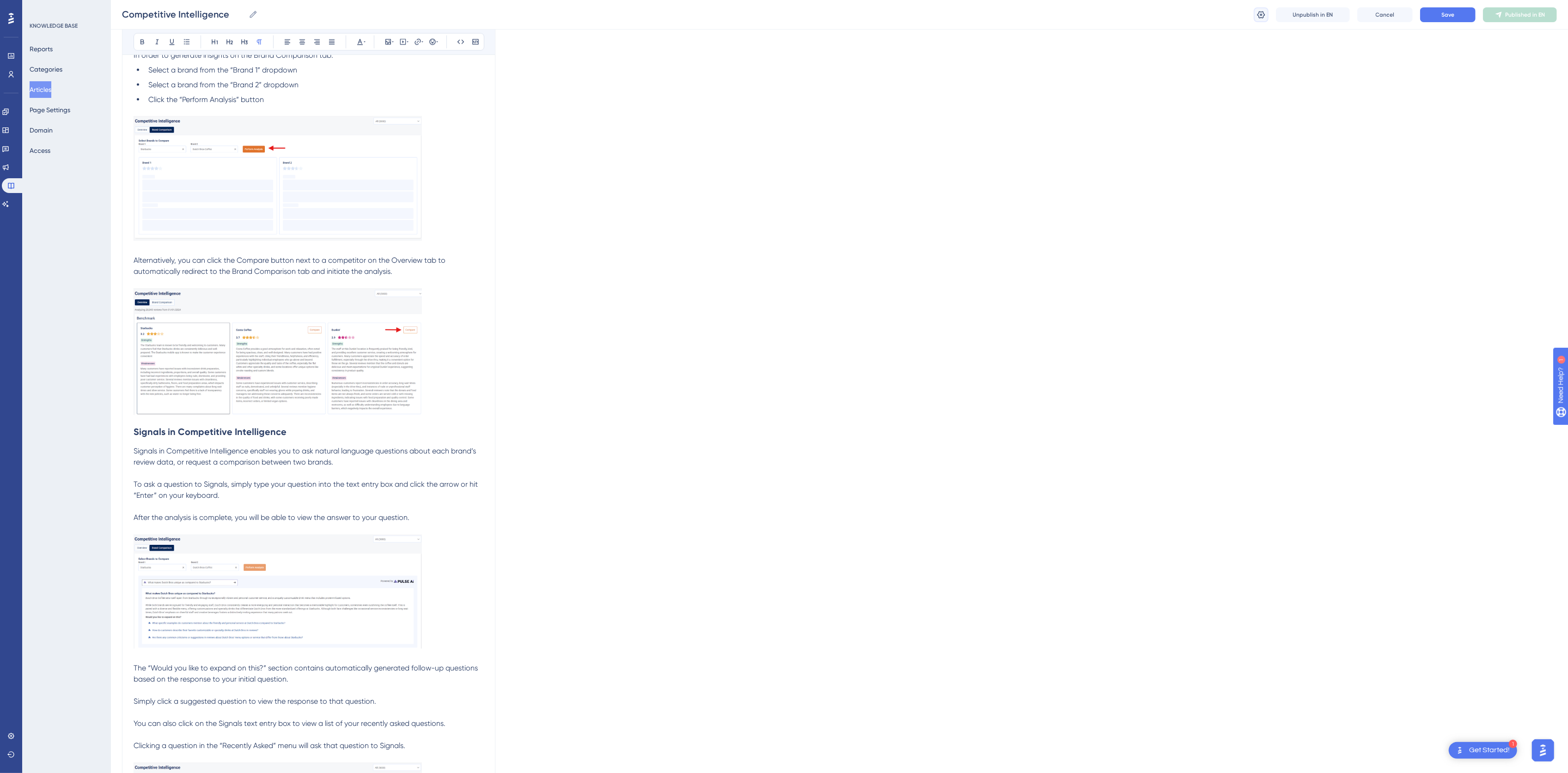
click at [1263, 10] on icon at bounding box center [1261, 15] width 9 height 9
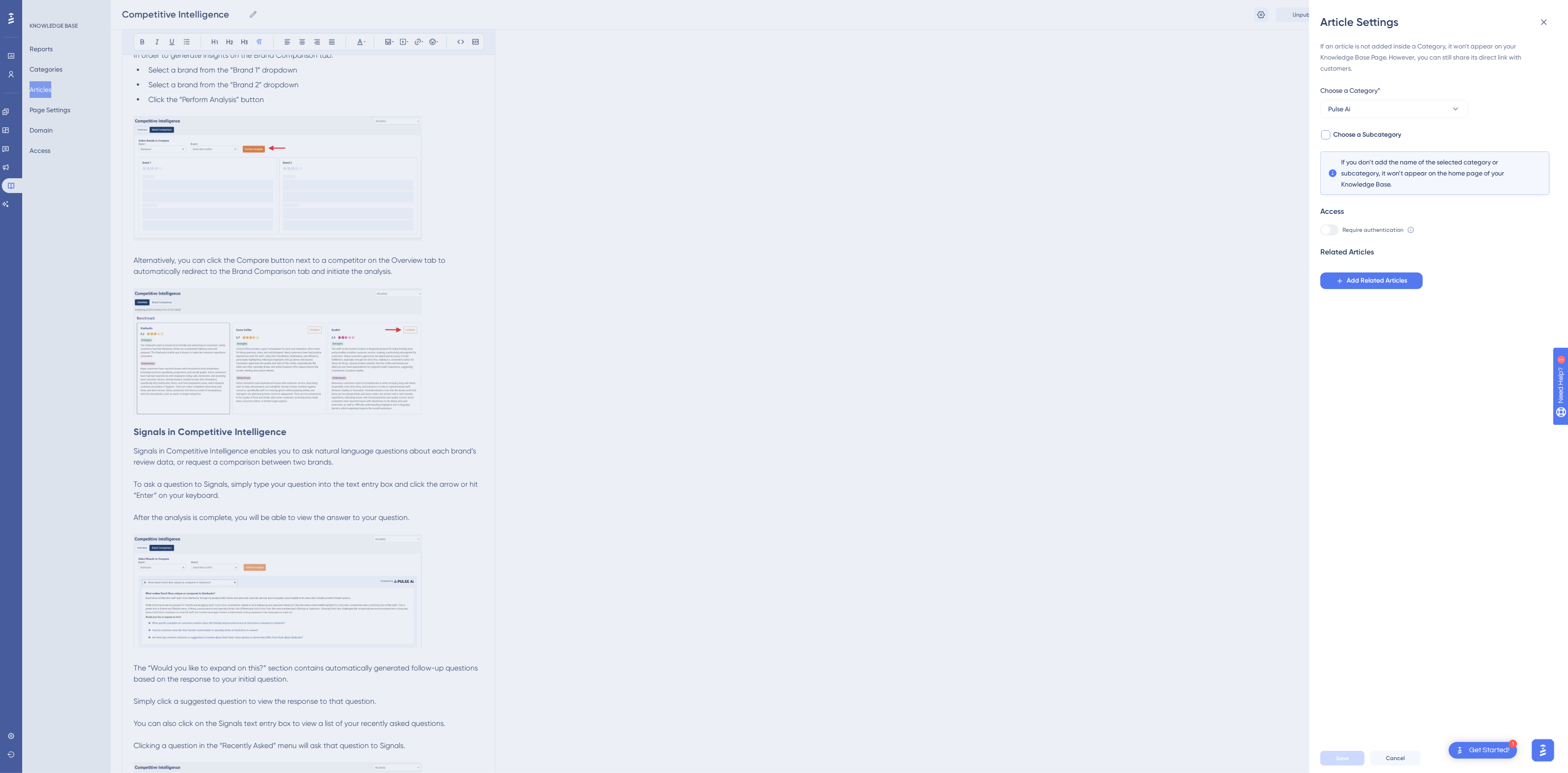
click at [1368, 138] on span "Choose a Subcategory" at bounding box center [1367, 135] width 68 height 11
checkbox input "true"
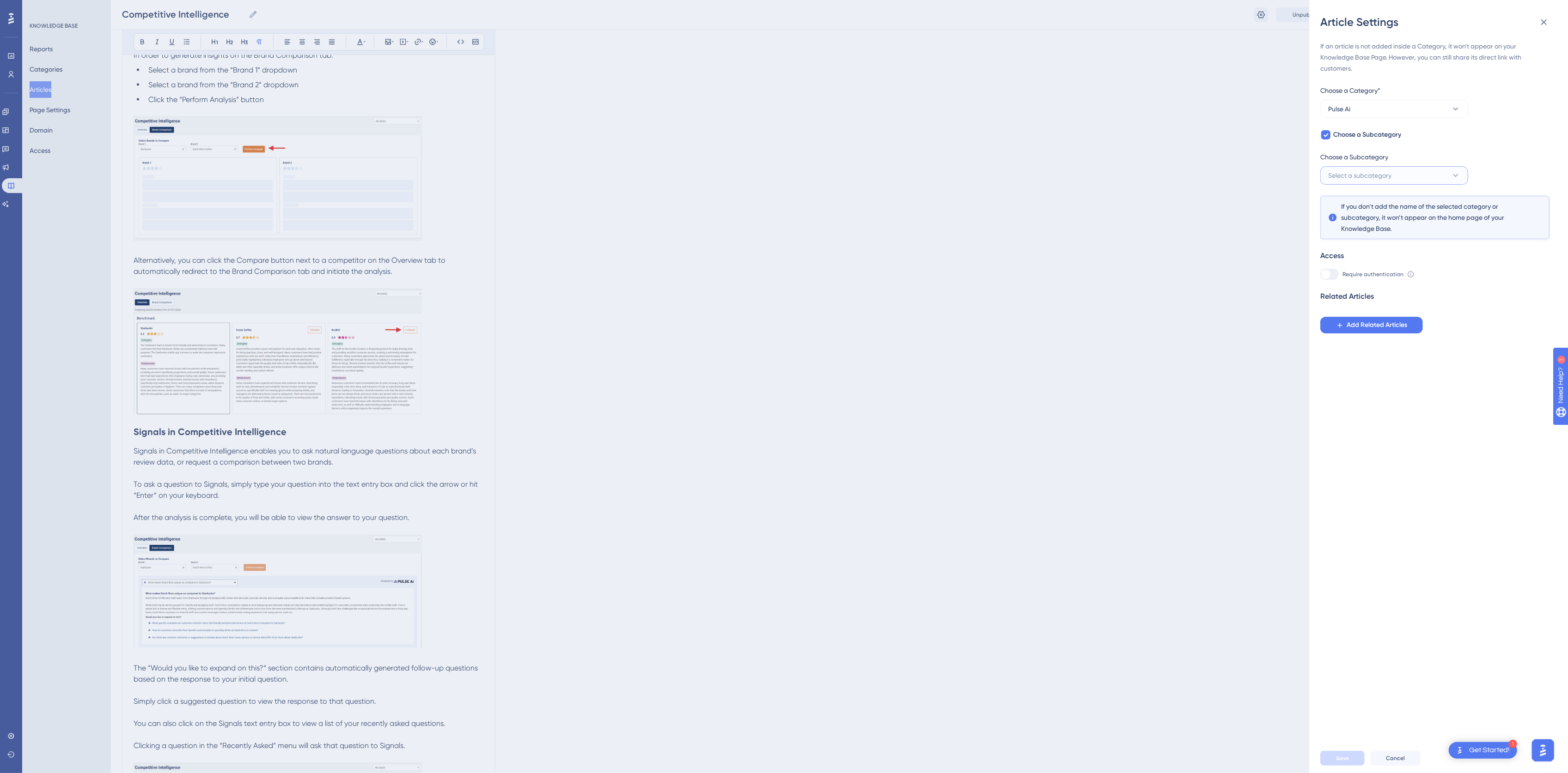
click at [1383, 173] on span "Select a subcategory" at bounding box center [1360, 175] width 64 height 11
click at [1379, 220] on span "Add a New Subcategory" at bounding box center [1381, 222] width 73 height 11
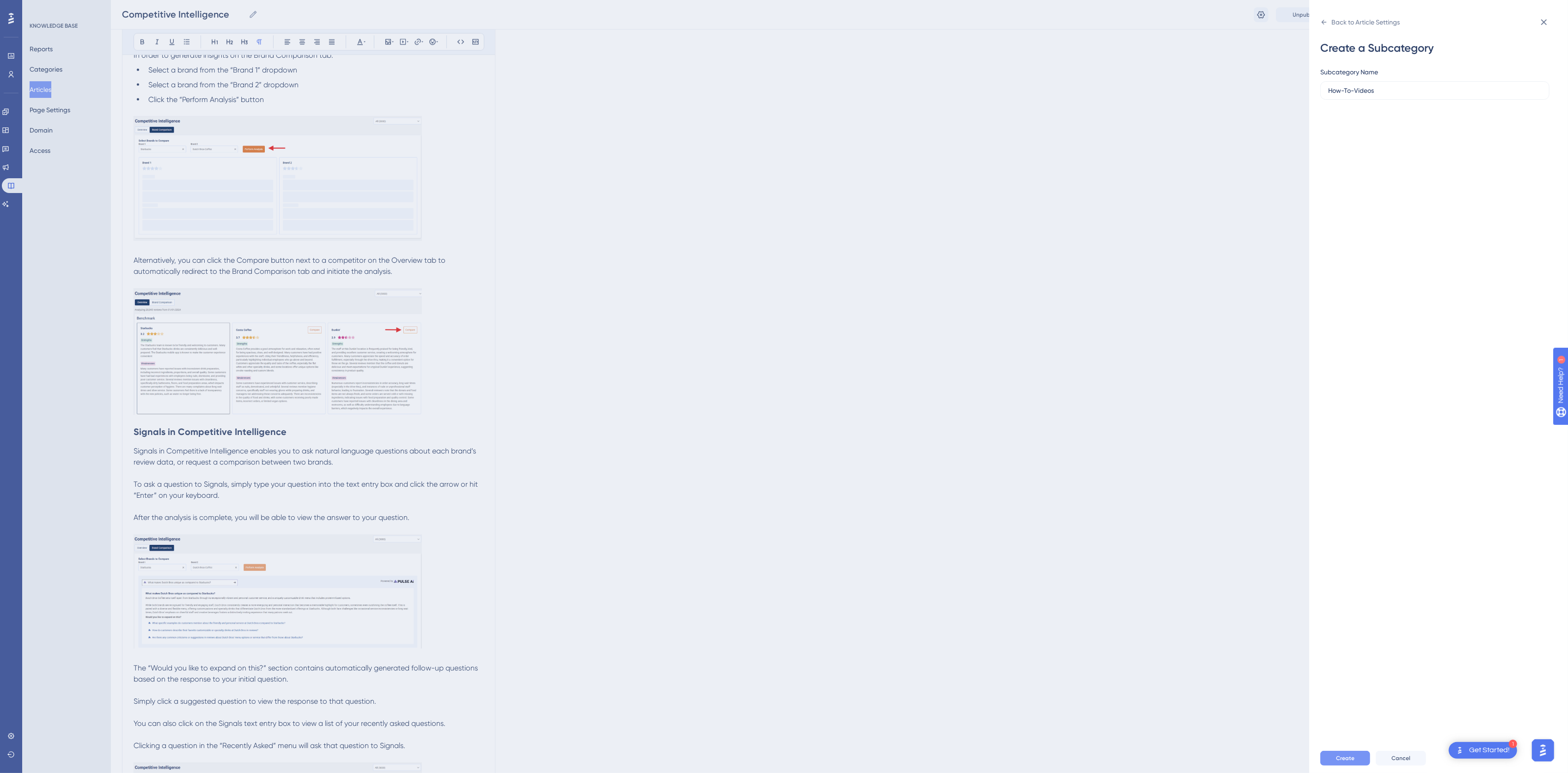
type input "How-To-Videos"
click at [1352, 760] on button "Create" at bounding box center [1345, 758] width 50 height 15
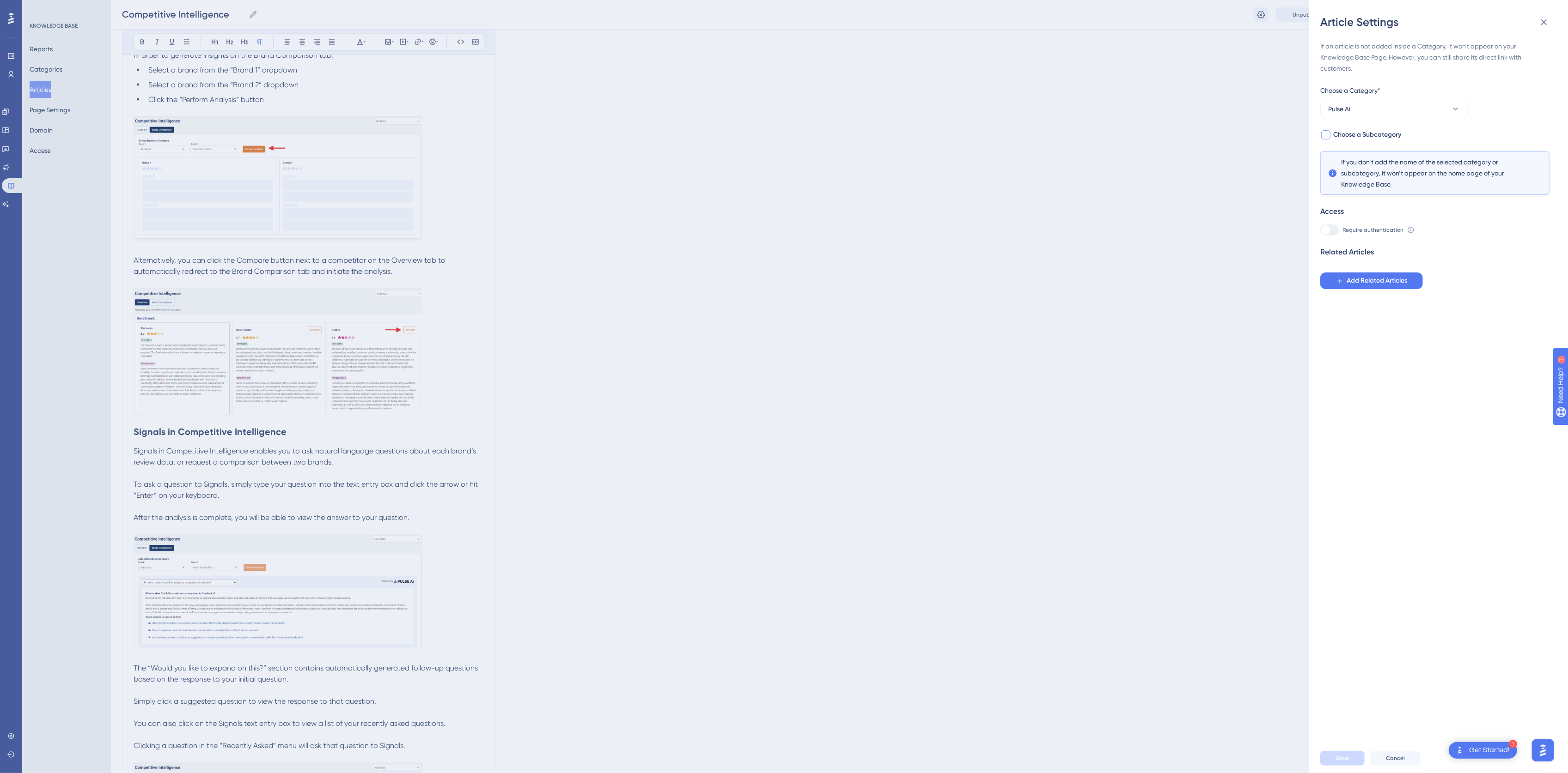
click at [1365, 130] on span "Choose a Subcategory" at bounding box center [1367, 135] width 68 height 11
checkbox input "true"
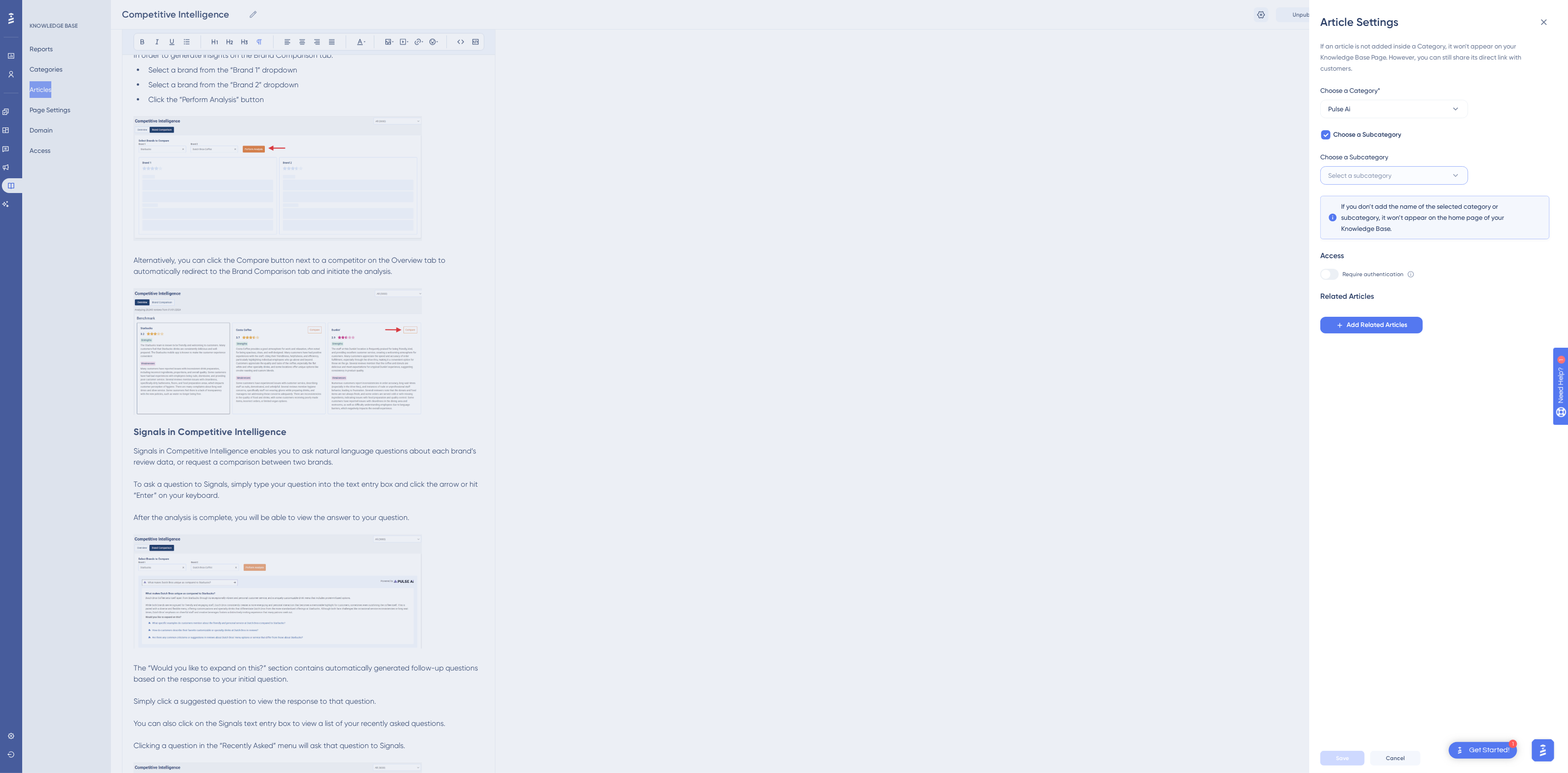
click at [1356, 173] on span "Select a subcategory" at bounding box center [1360, 175] width 64 height 11
click at [1368, 206] on span "How-To-Videos" at bounding box center [1356, 204] width 46 height 11
click at [1343, 762] on span "Save" at bounding box center [1342, 758] width 13 height 7
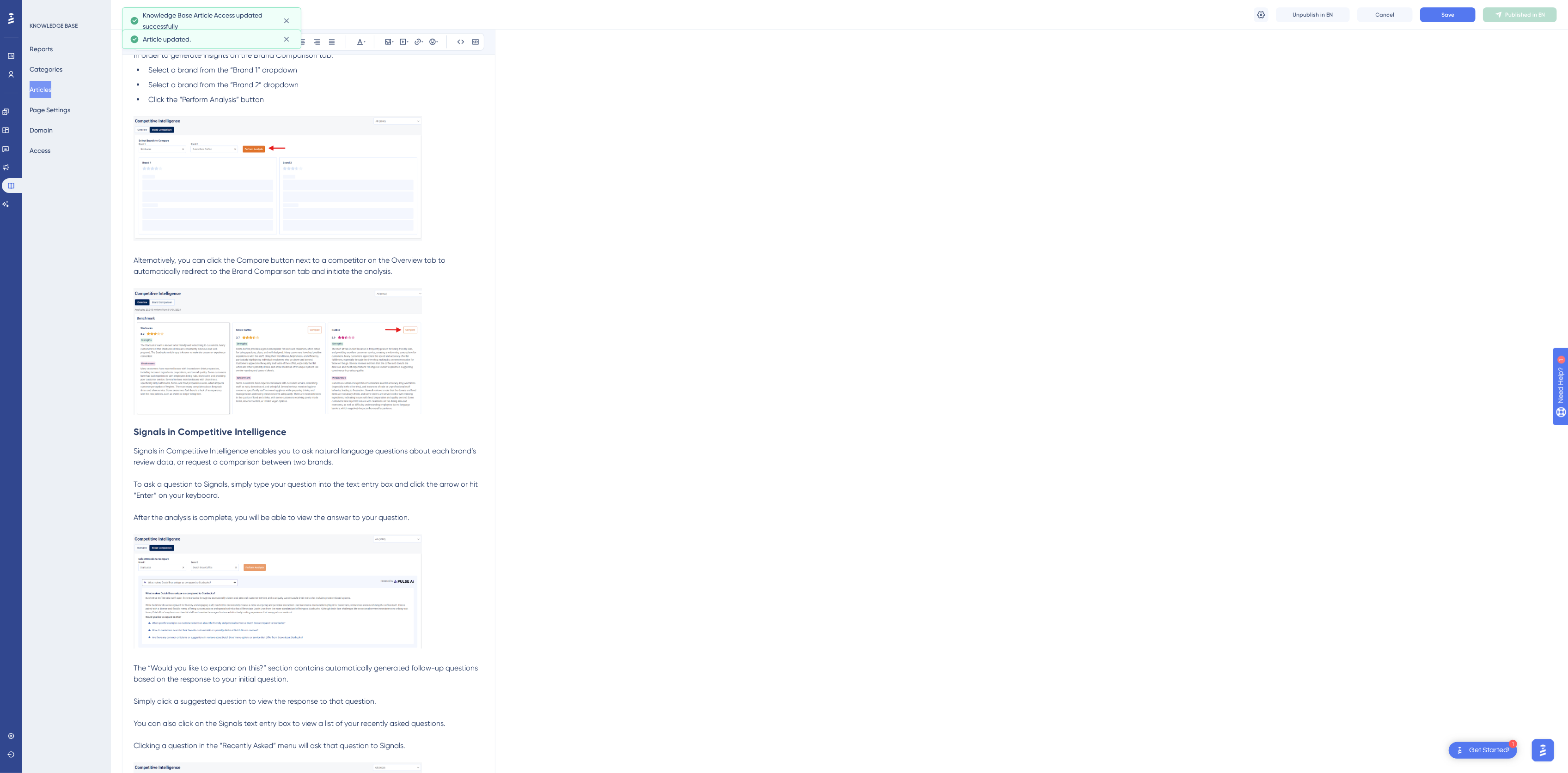
click at [1457, 11] on button "Save" at bounding box center [1448, 15] width 56 height 15
click at [1532, 10] on button "Publish in EN" at bounding box center [1520, 15] width 74 height 15
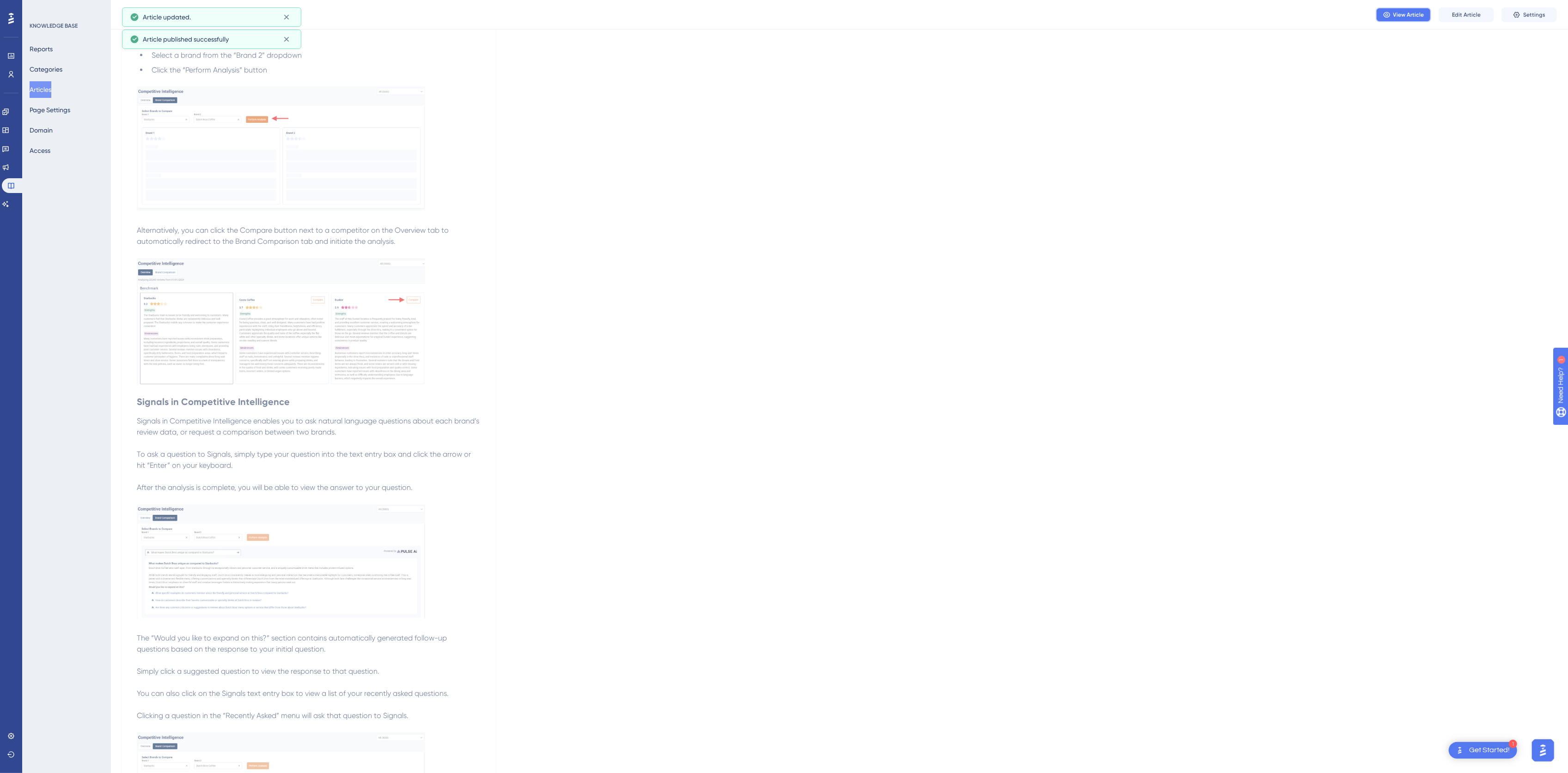
click at [1416, 15] on span "View Article" at bounding box center [1409, 15] width 31 height 7
